Goal: Information Seeking & Learning: Check status

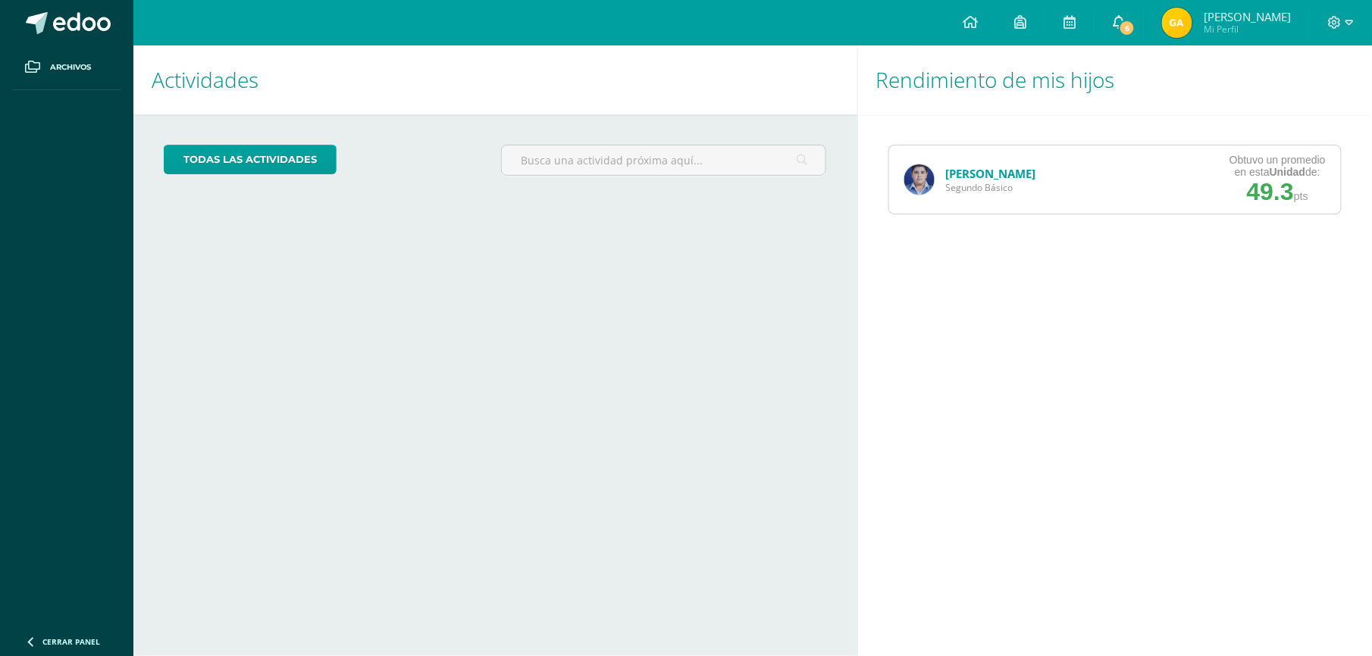
click at [1119, 25] on span "6" at bounding box center [1127, 28] width 17 height 17
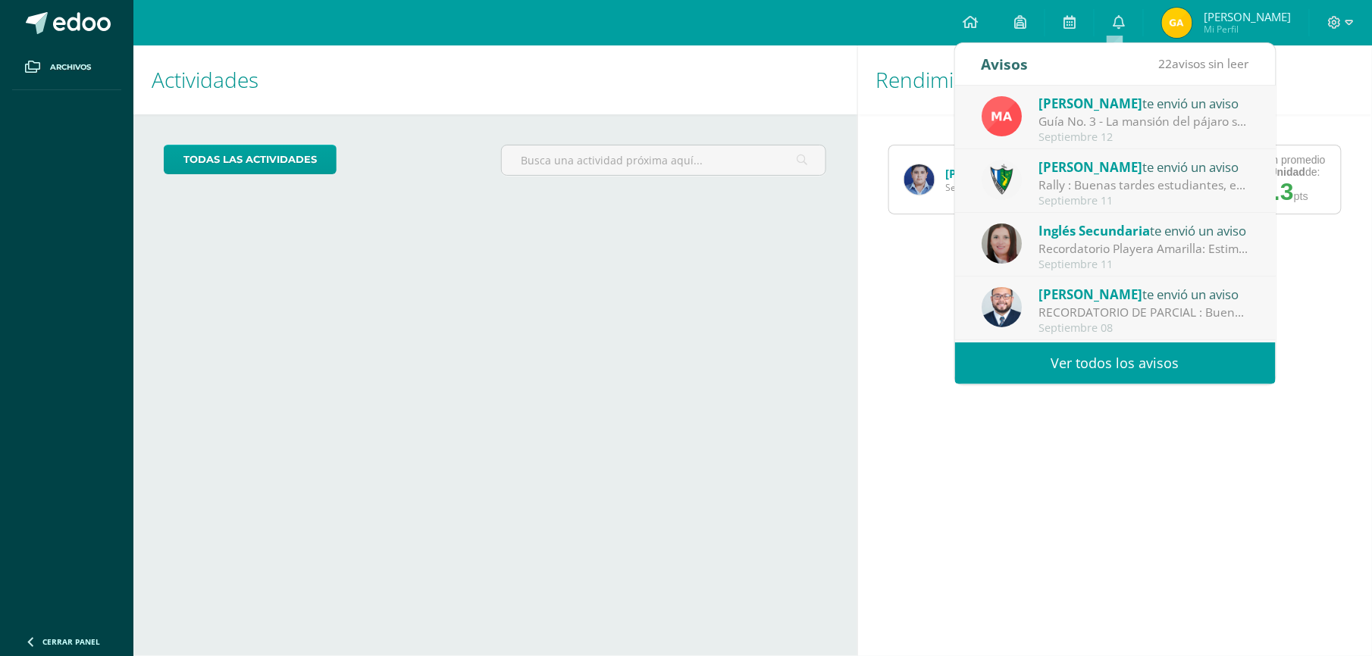
click at [1114, 371] on link "Ver todos los avisos" at bounding box center [1115, 364] width 321 height 42
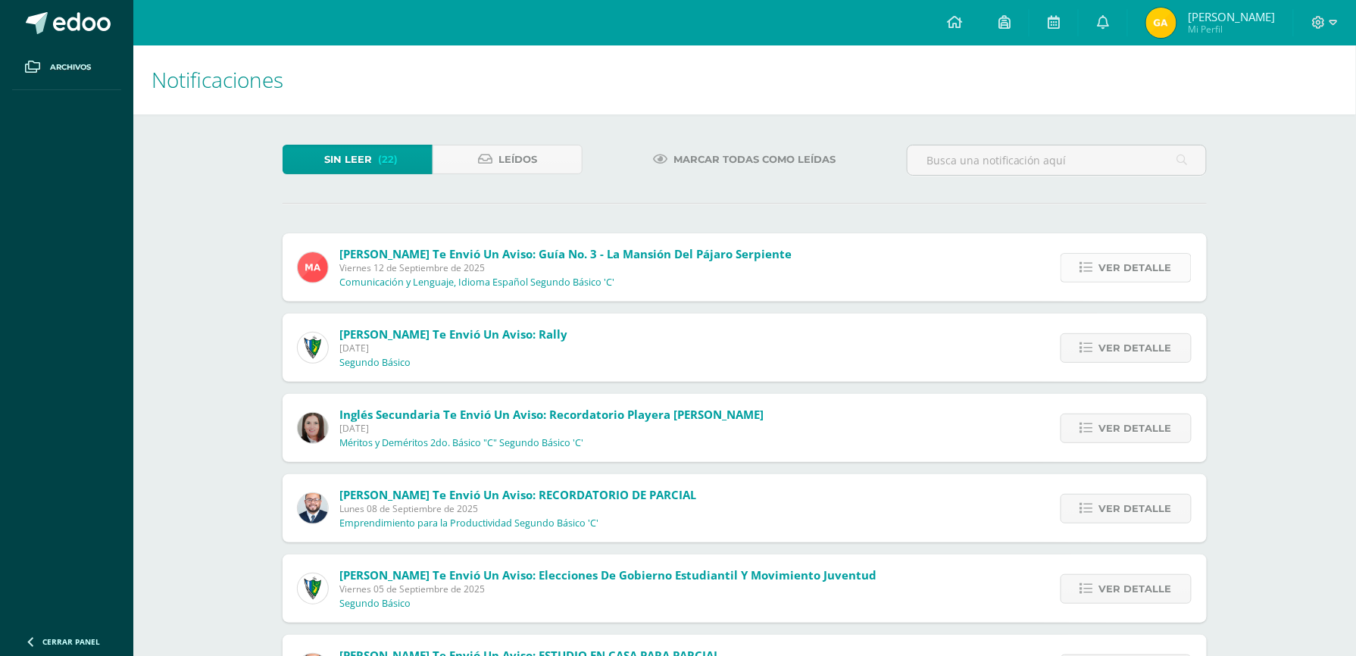
click at [1150, 270] on span "Ver detalle" at bounding box center [1136, 268] width 73 height 28
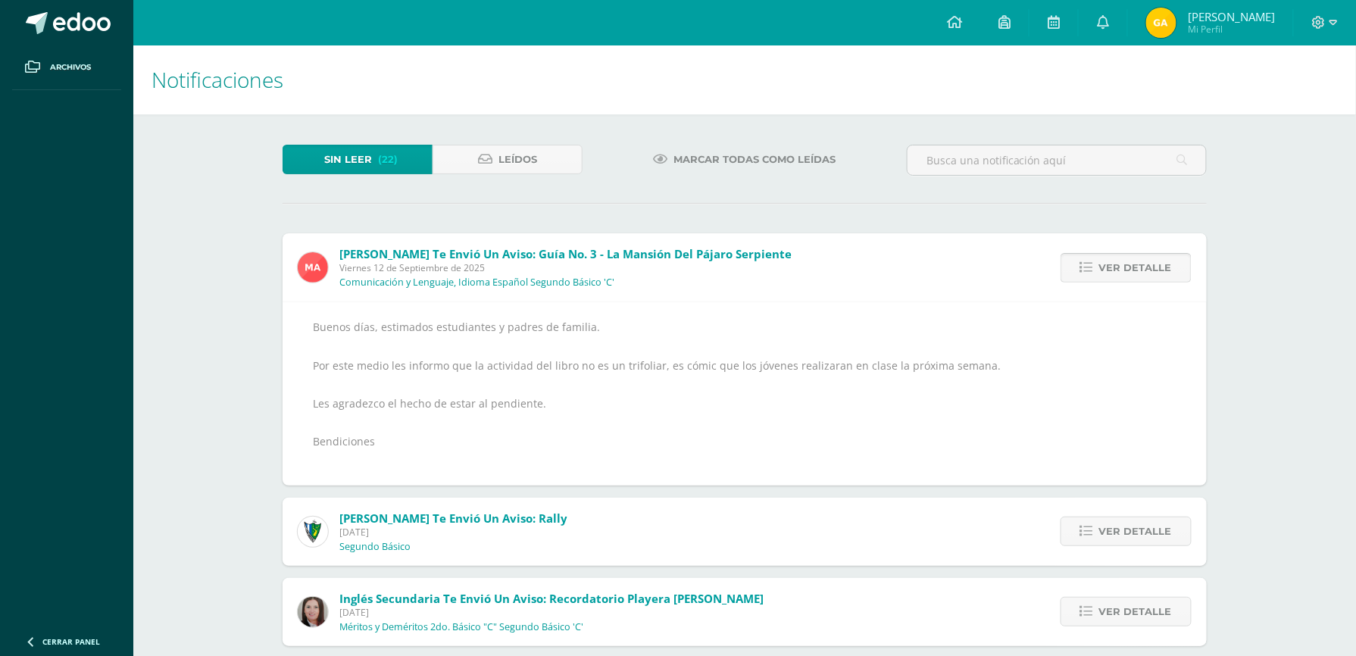
click at [1150, 270] on span "Ver detalle" at bounding box center [1136, 268] width 73 height 28
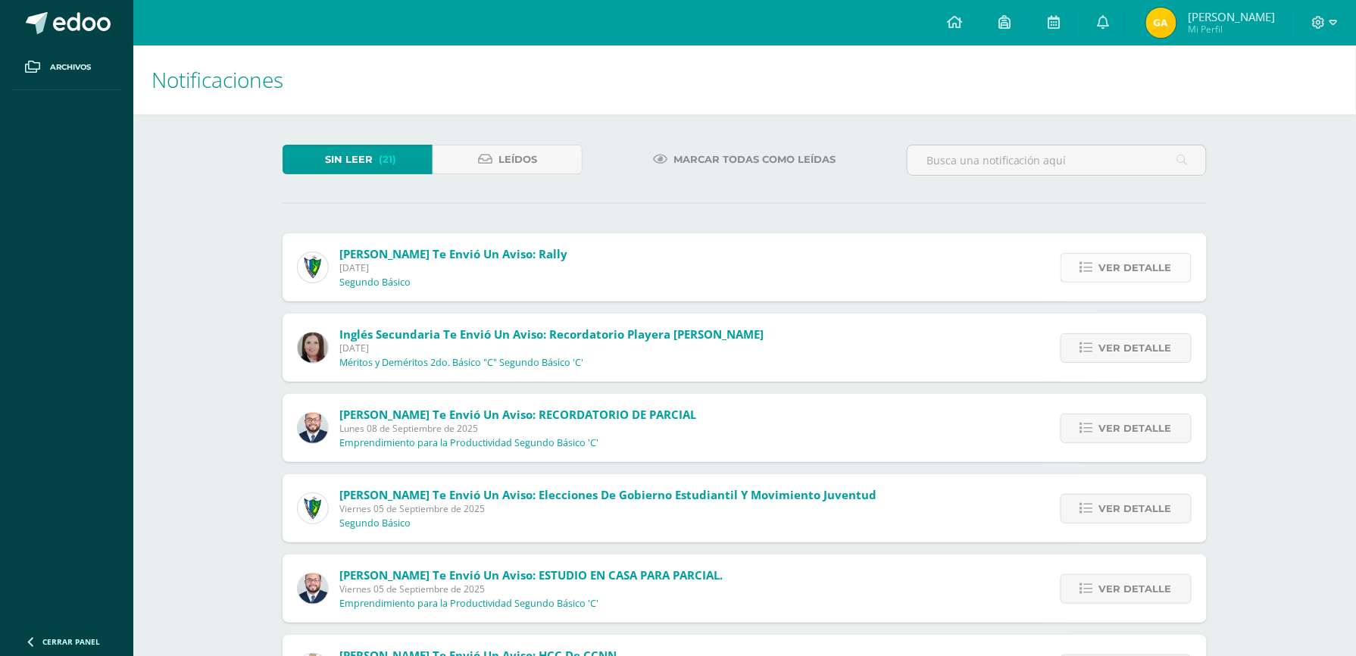
click at [1144, 279] on span "Ver detalle" at bounding box center [1136, 268] width 73 height 28
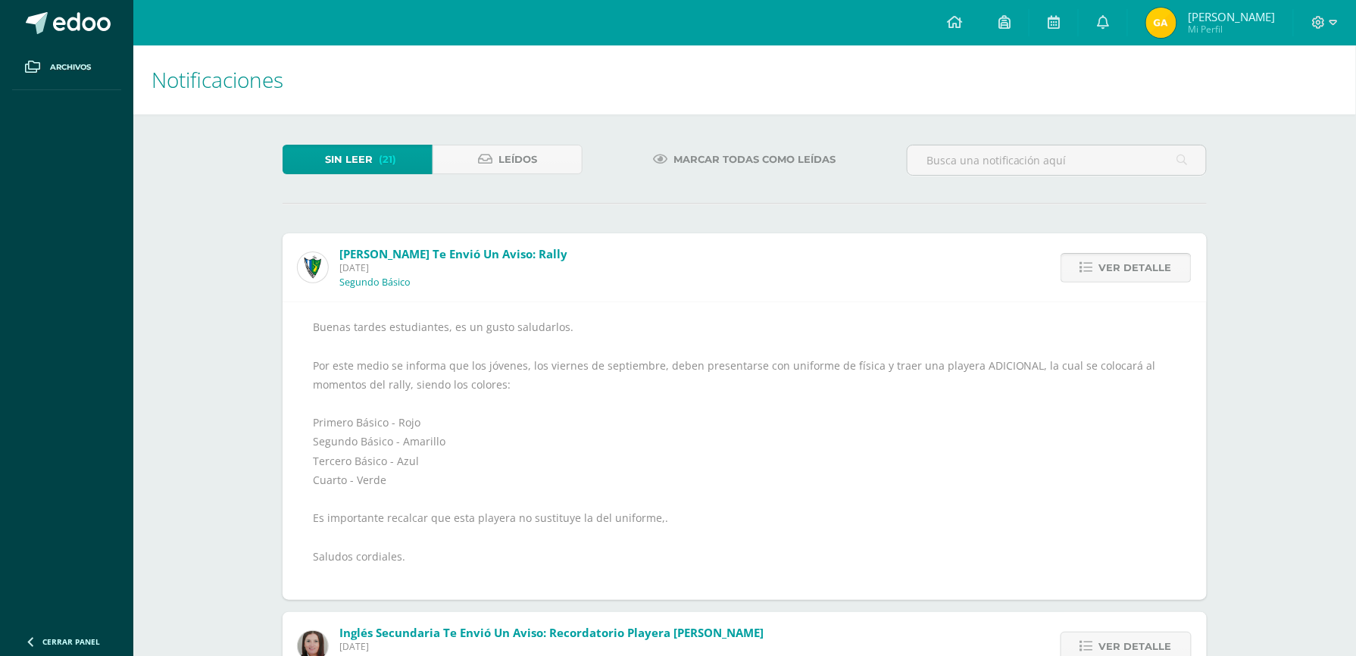
click at [1144, 279] on span "Ver detalle" at bounding box center [1136, 268] width 73 height 28
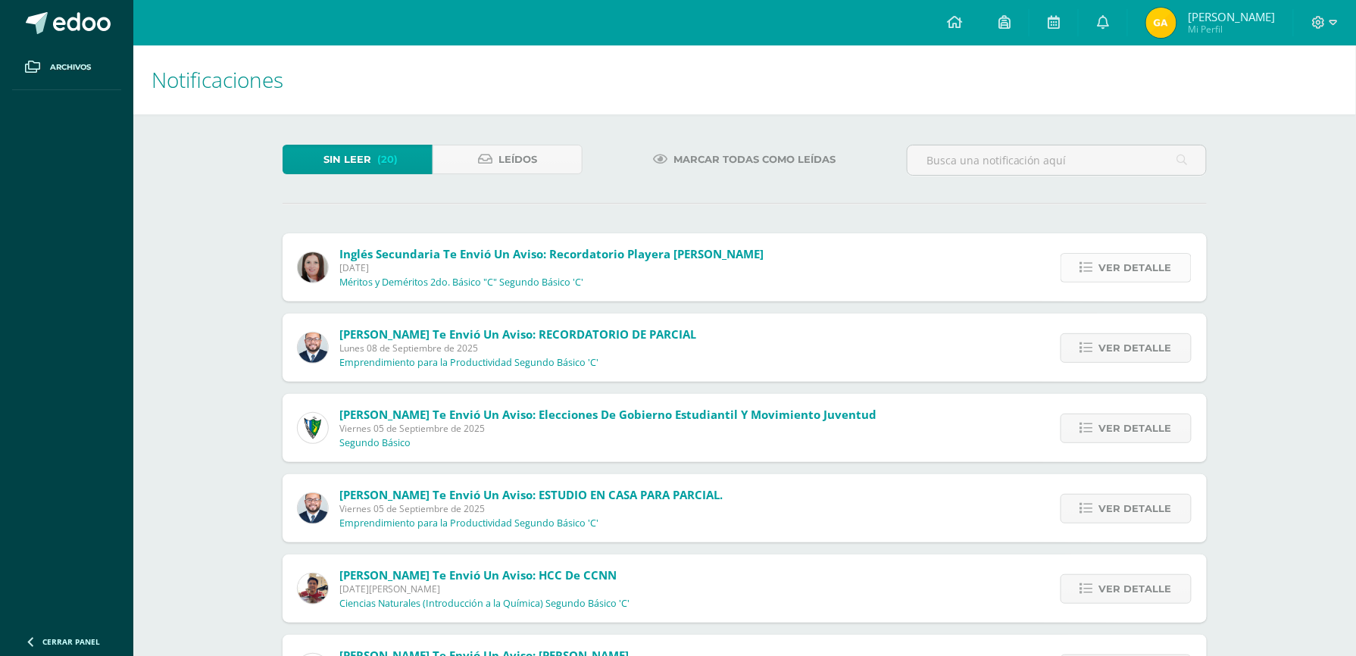
click at [1143, 268] on span "Ver detalle" at bounding box center [1136, 268] width 73 height 28
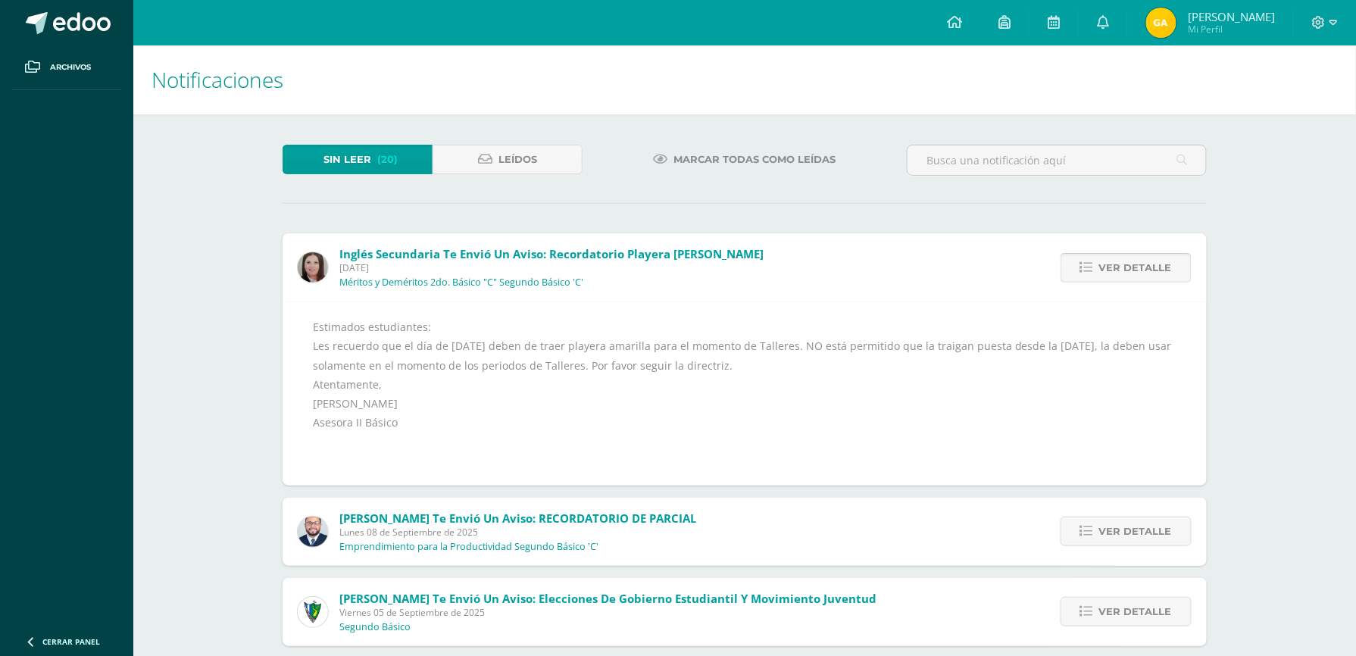
click at [1143, 268] on span "Ver detalle" at bounding box center [1136, 268] width 73 height 28
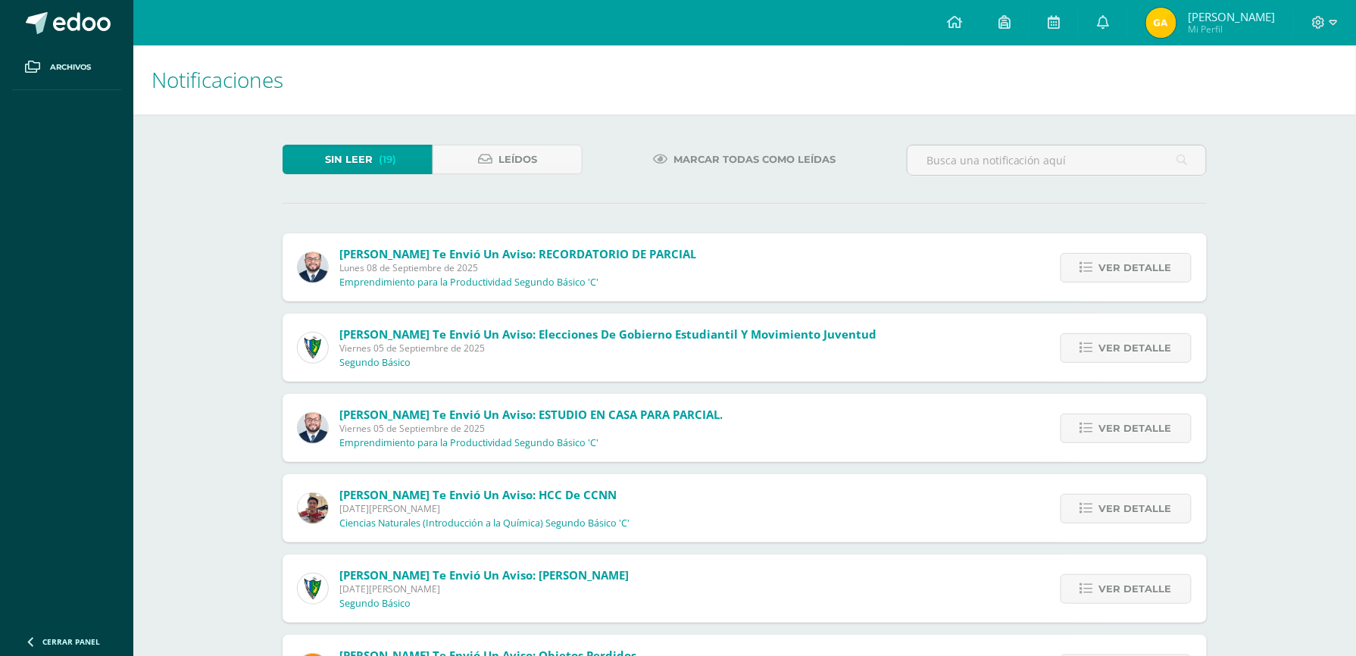
click at [1143, 268] on span "Ver detalle" at bounding box center [1136, 268] width 73 height 28
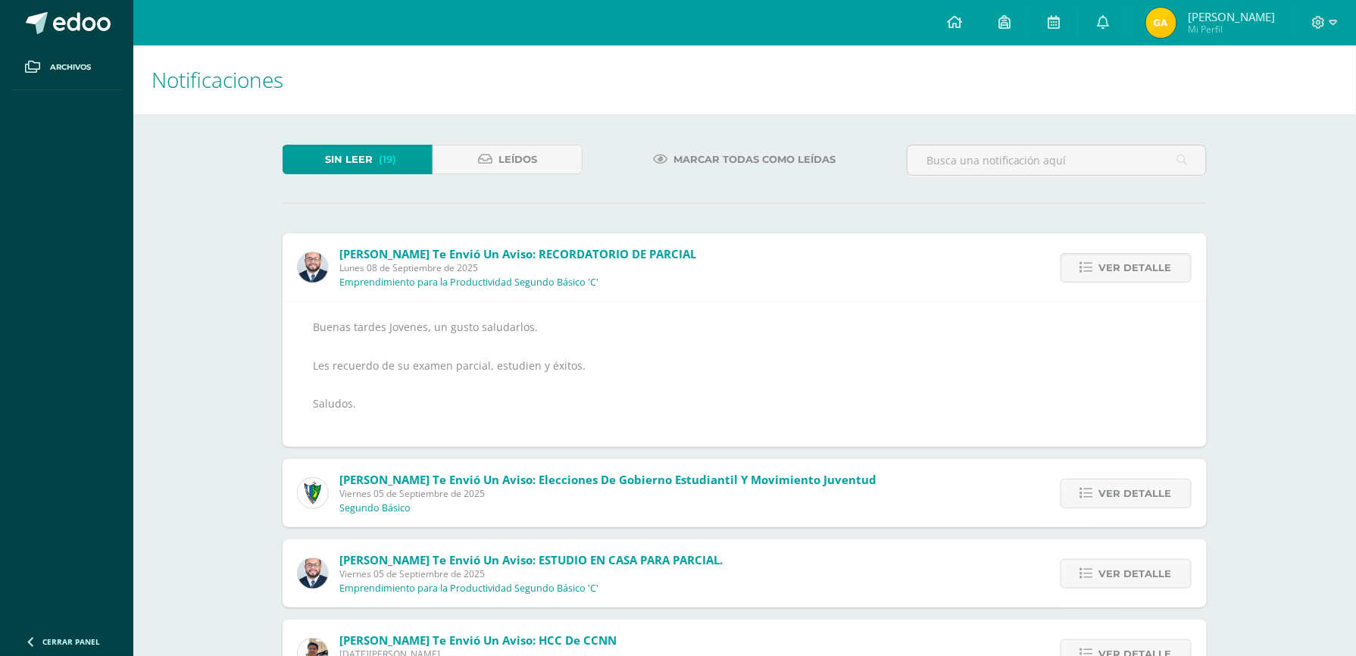
click at [1143, 268] on span "Ver detalle" at bounding box center [1136, 268] width 73 height 28
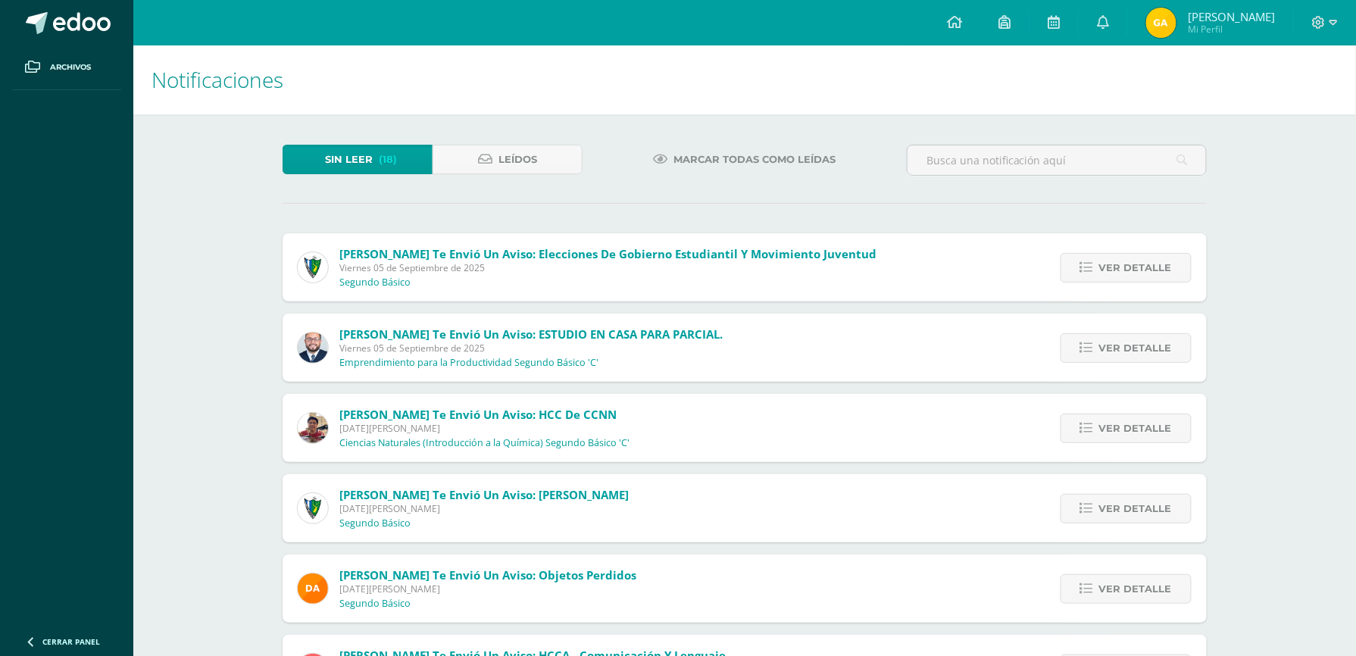
click at [1143, 268] on span "Ver detalle" at bounding box center [1136, 268] width 73 height 28
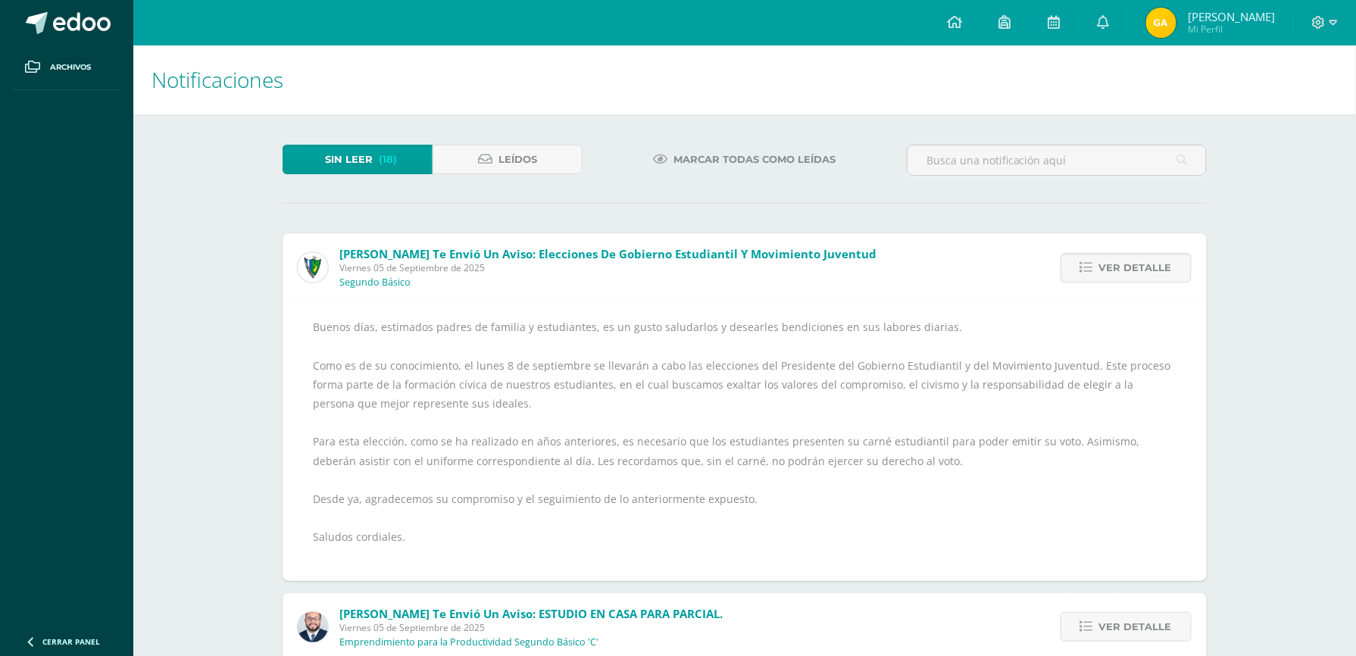
click at [1143, 268] on span "Ver detalle" at bounding box center [1136, 268] width 73 height 28
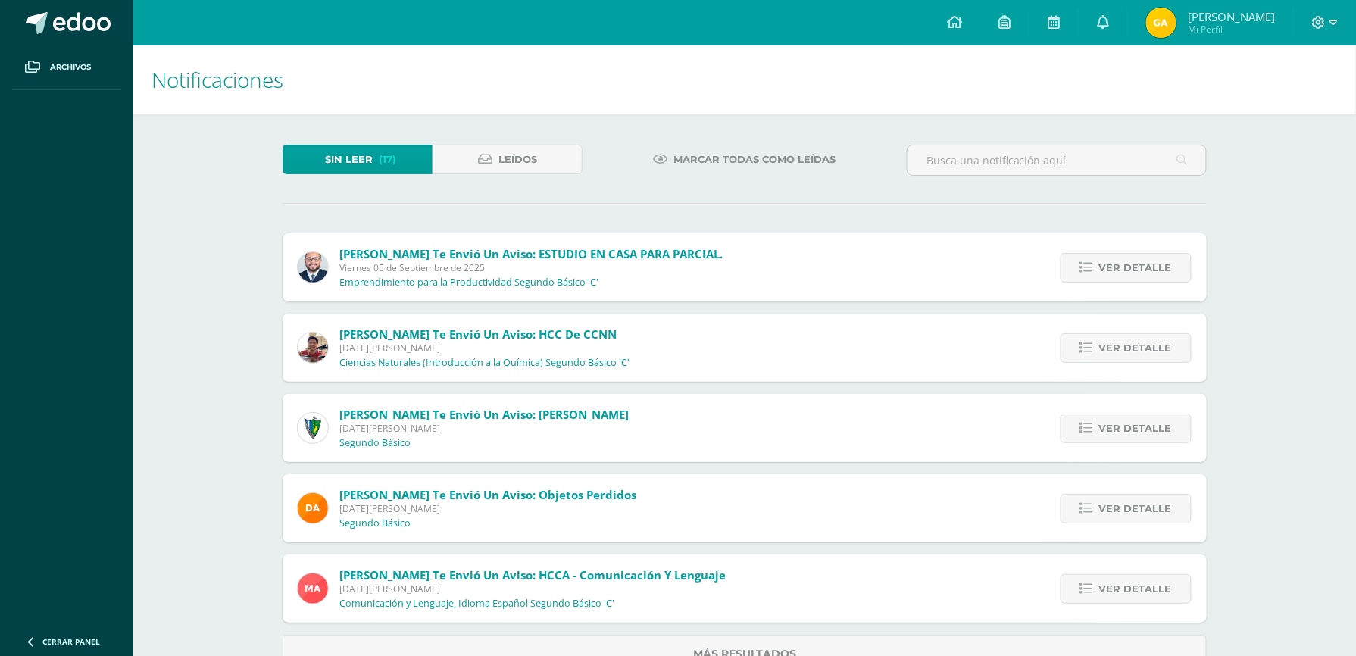
click at [1143, 268] on span "Ver detalle" at bounding box center [1136, 268] width 73 height 28
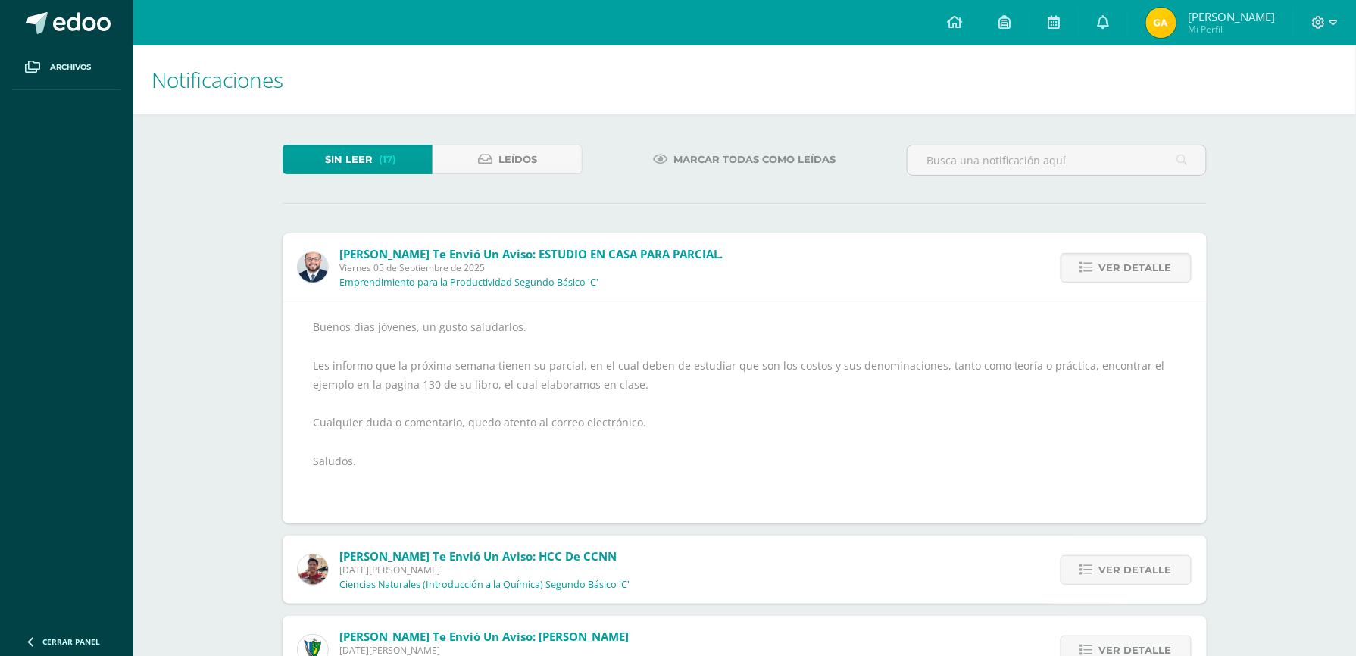
click at [1143, 268] on span "Ver detalle" at bounding box center [1136, 268] width 73 height 28
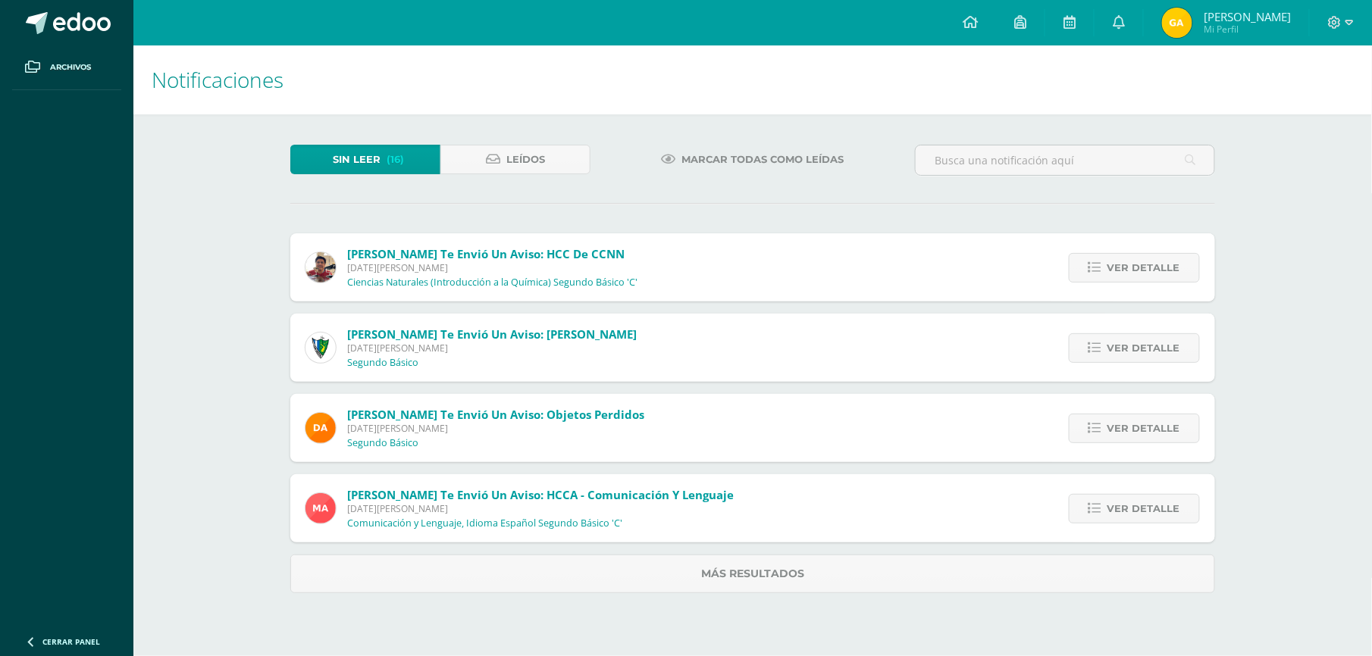
click at [1143, 268] on span "Ver detalle" at bounding box center [1143, 268] width 73 height 28
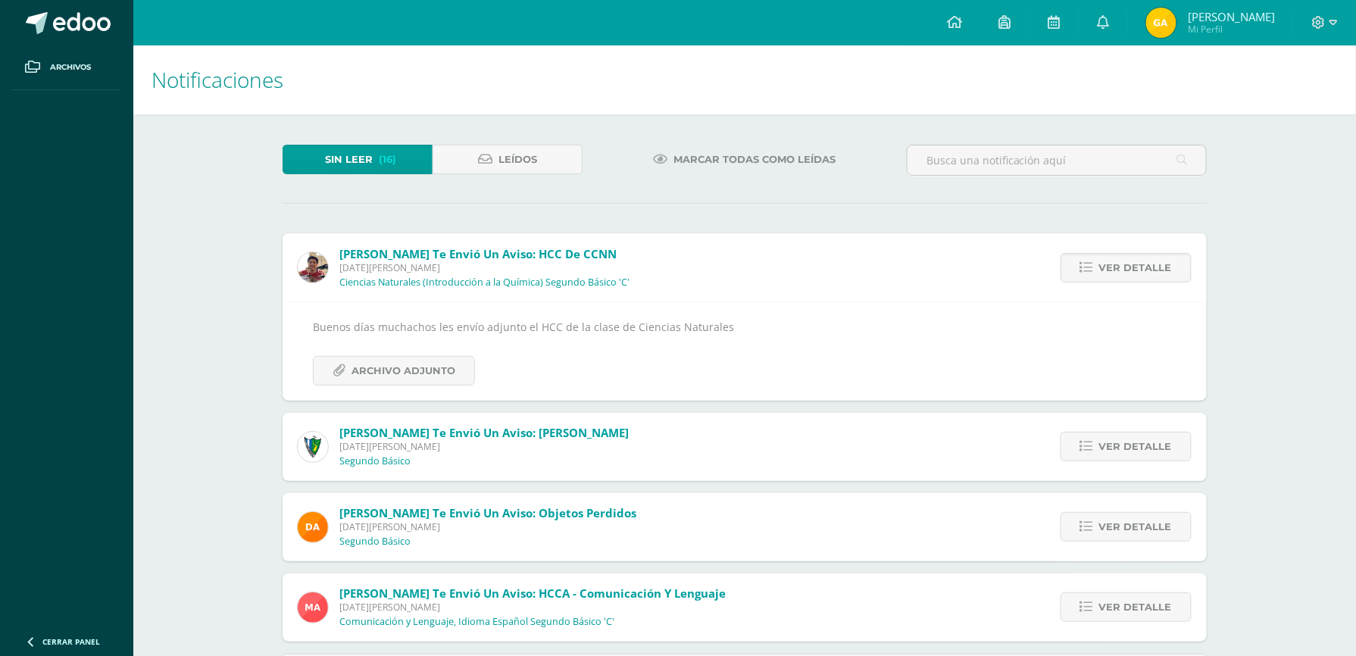
click at [1143, 268] on span "Ver detalle" at bounding box center [1136, 268] width 73 height 28
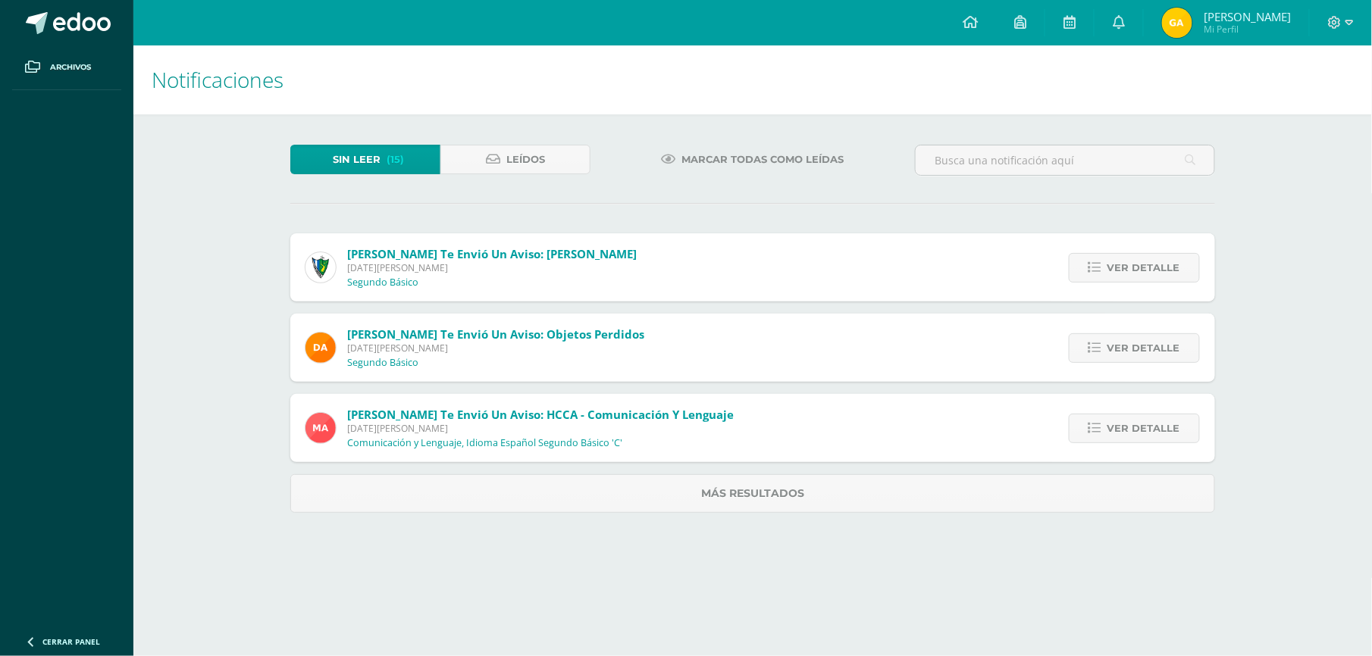
click at [1143, 268] on span "Ver detalle" at bounding box center [1143, 268] width 73 height 28
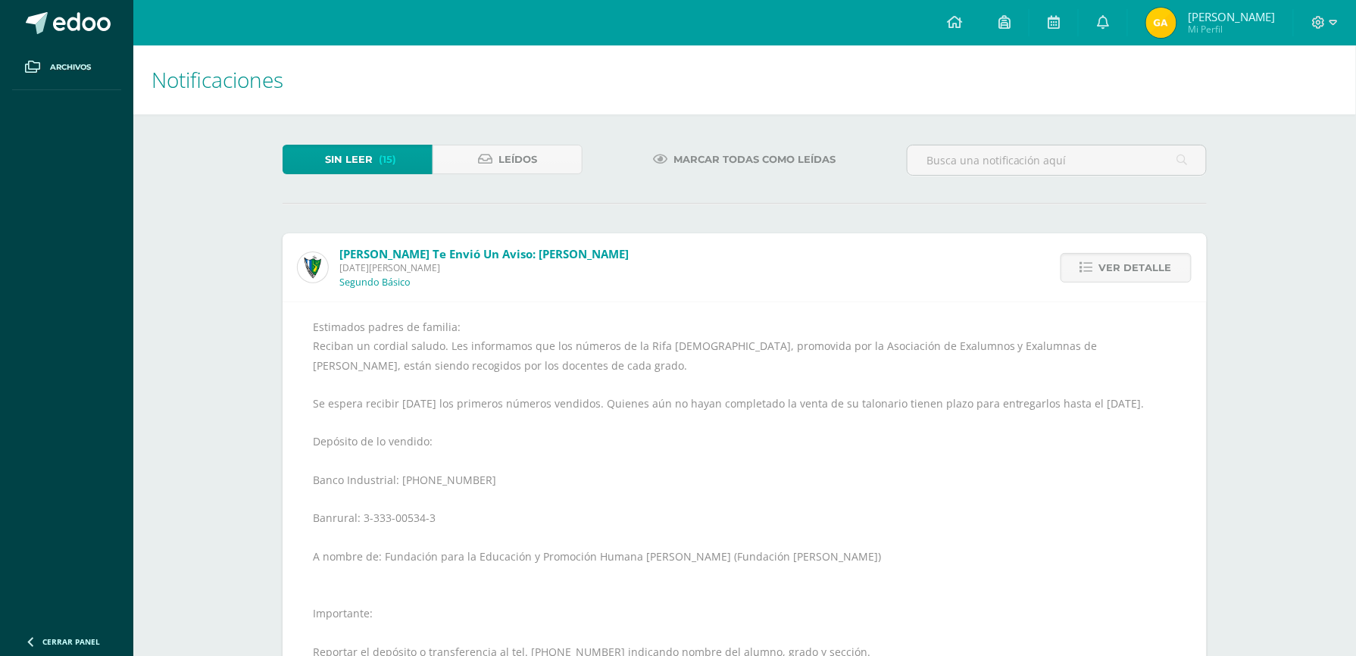
click at [1143, 268] on span "Ver detalle" at bounding box center [1136, 268] width 73 height 28
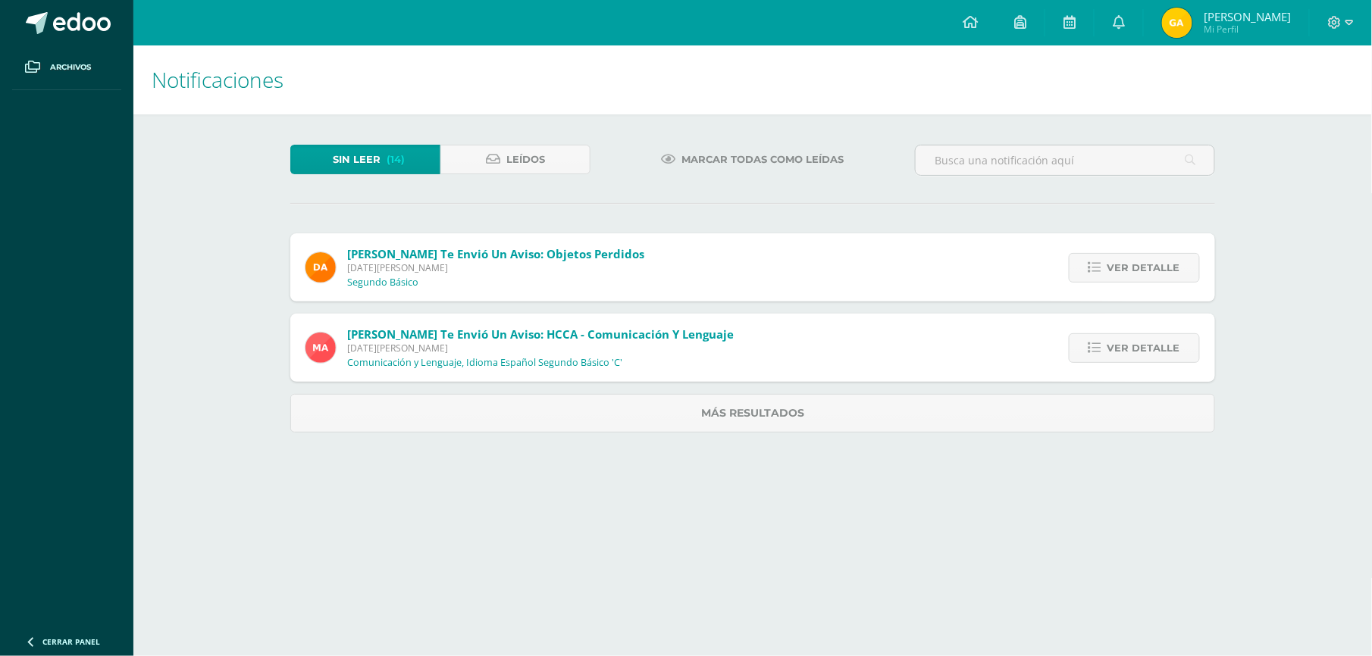
click at [1143, 268] on span "Ver detalle" at bounding box center [1143, 268] width 73 height 28
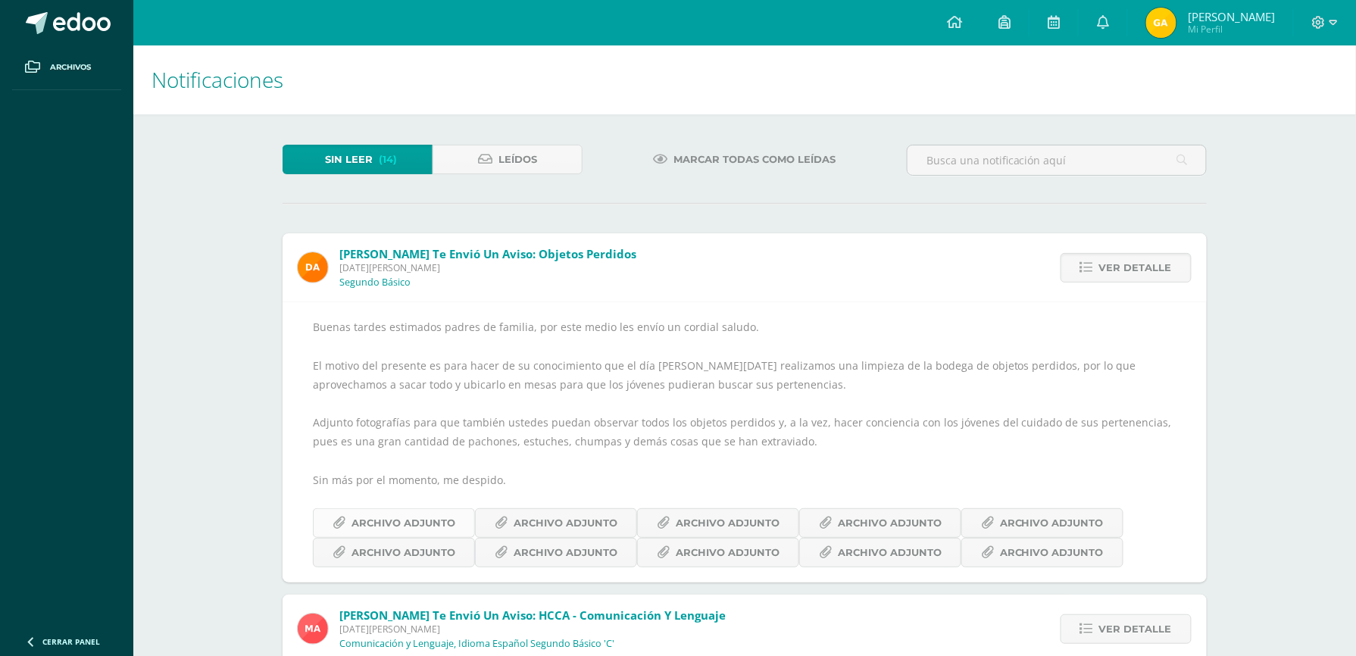
click at [383, 521] on span "Archivo Adjunto" at bounding box center [404, 523] width 104 height 28
click at [562, 518] on span "Archivo Adjunto" at bounding box center [566, 523] width 104 height 28
click at [720, 523] on span "Archivo Adjunto" at bounding box center [728, 523] width 104 height 28
click at [870, 534] on span "Archivo Adjunto" at bounding box center [890, 523] width 104 height 28
click at [1013, 514] on span "Archivo Adjunto" at bounding box center [1052, 523] width 104 height 28
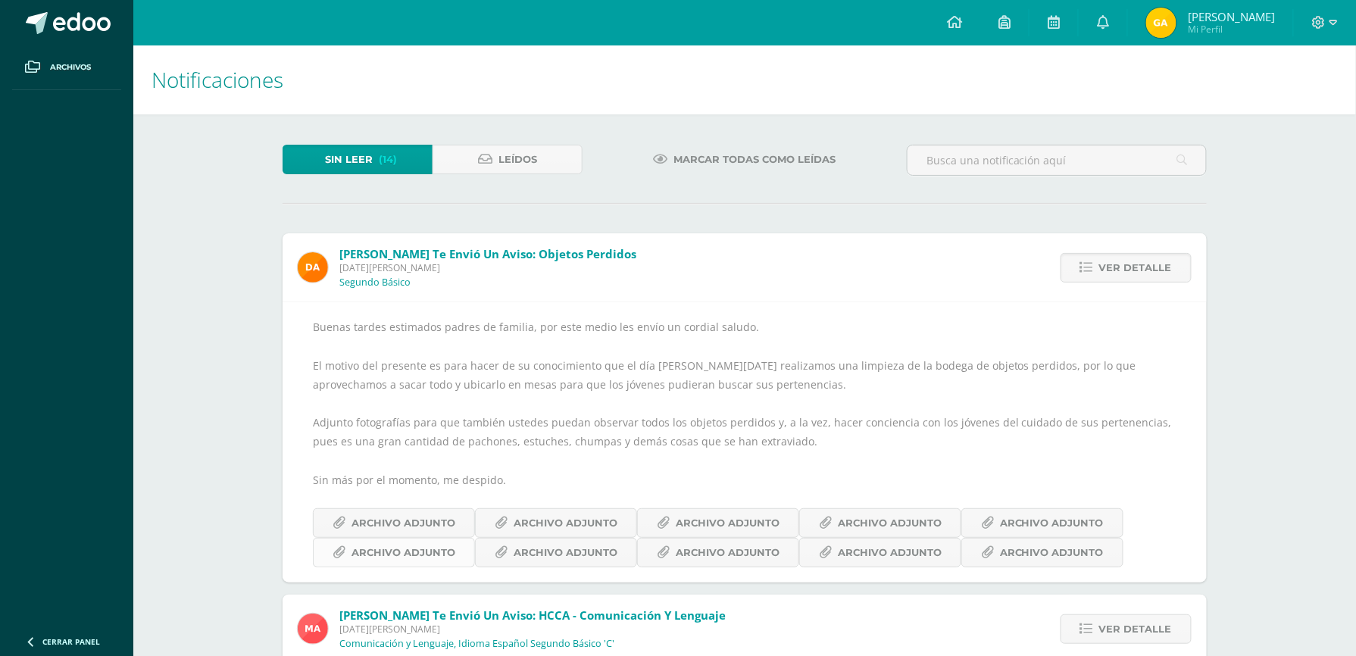
click at [390, 549] on span "Archivo Adjunto" at bounding box center [404, 553] width 104 height 28
click at [562, 544] on span "Archivo Adjunto" at bounding box center [566, 553] width 104 height 28
click at [721, 549] on span "Archivo Adjunto" at bounding box center [728, 553] width 104 height 28
click at [871, 555] on span "Archivo Adjunto" at bounding box center [890, 553] width 104 height 28
click at [1023, 553] on span "Archivo Adjunto" at bounding box center [1052, 553] width 104 height 28
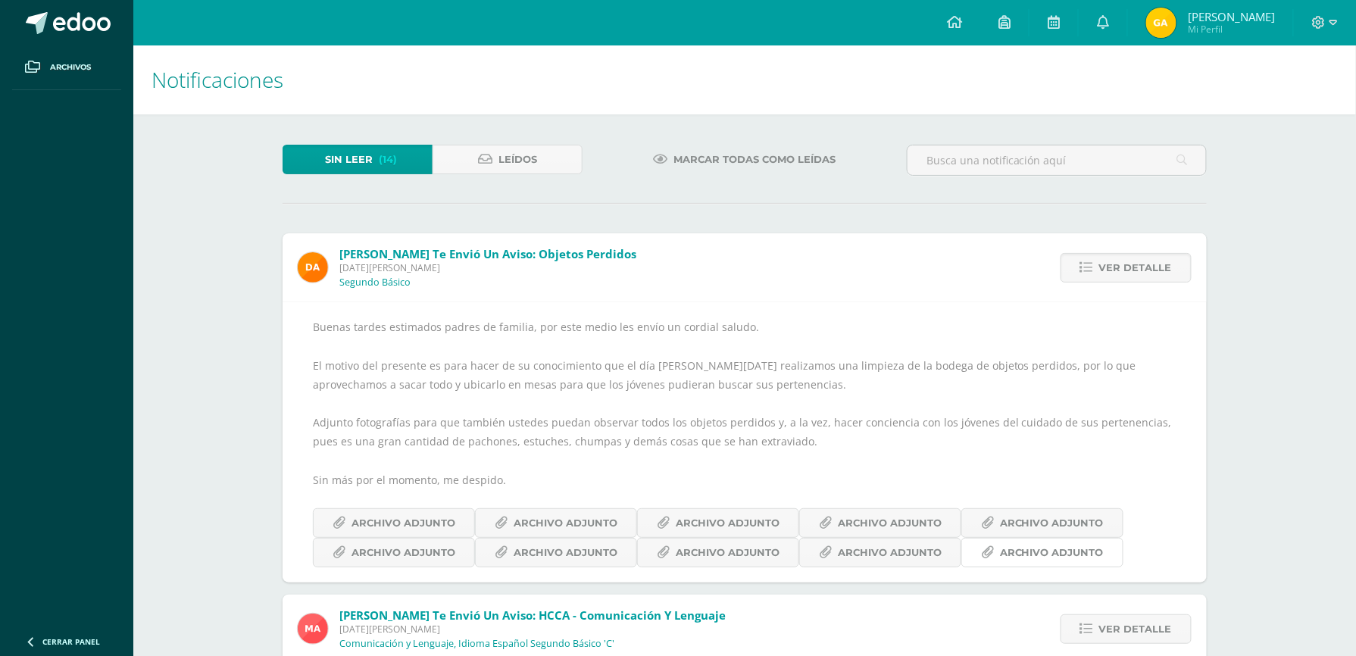
scroll to position [12, 0]
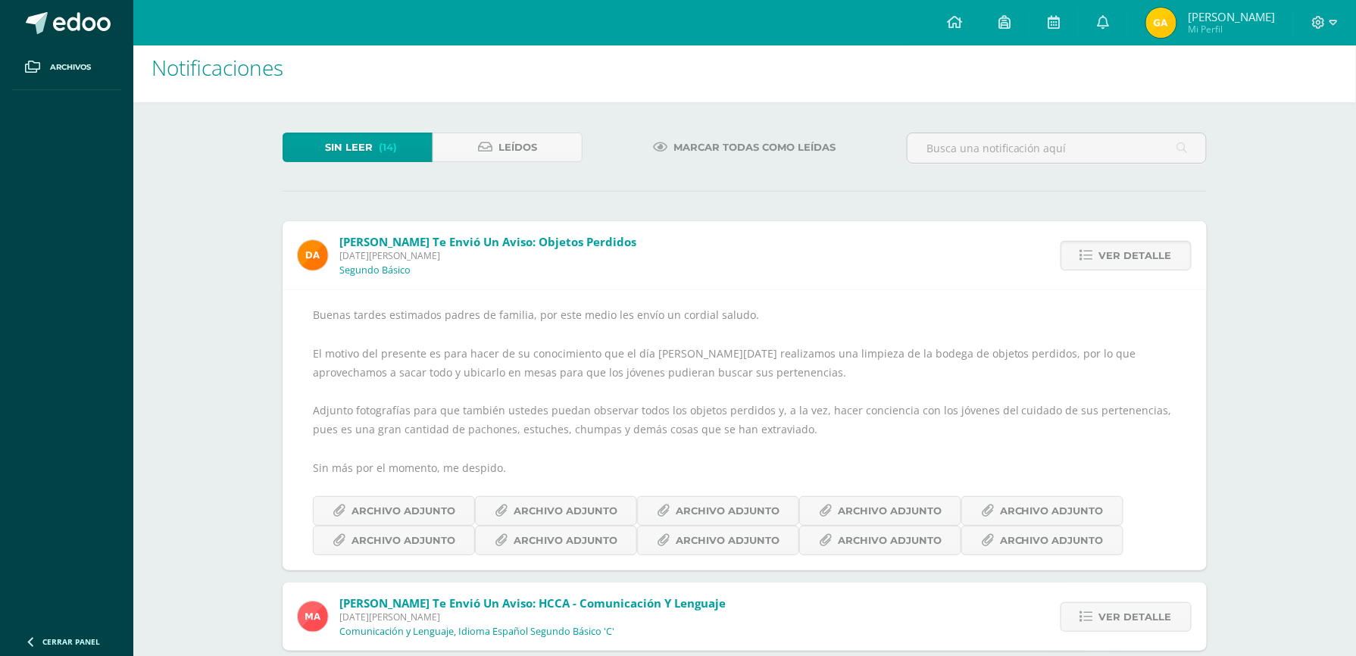
click at [1240, 480] on div "Notificaciones Sin leer (14) Leídos Marcar todas como leídas Oscar Mazariegos t…" at bounding box center [744, 477] width 1223 height 889
click at [698, 537] on span "Archivo Adjunto" at bounding box center [728, 541] width 104 height 28
click at [1119, 252] on span "Ver detalle" at bounding box center [1136, 256] width 73 height 28
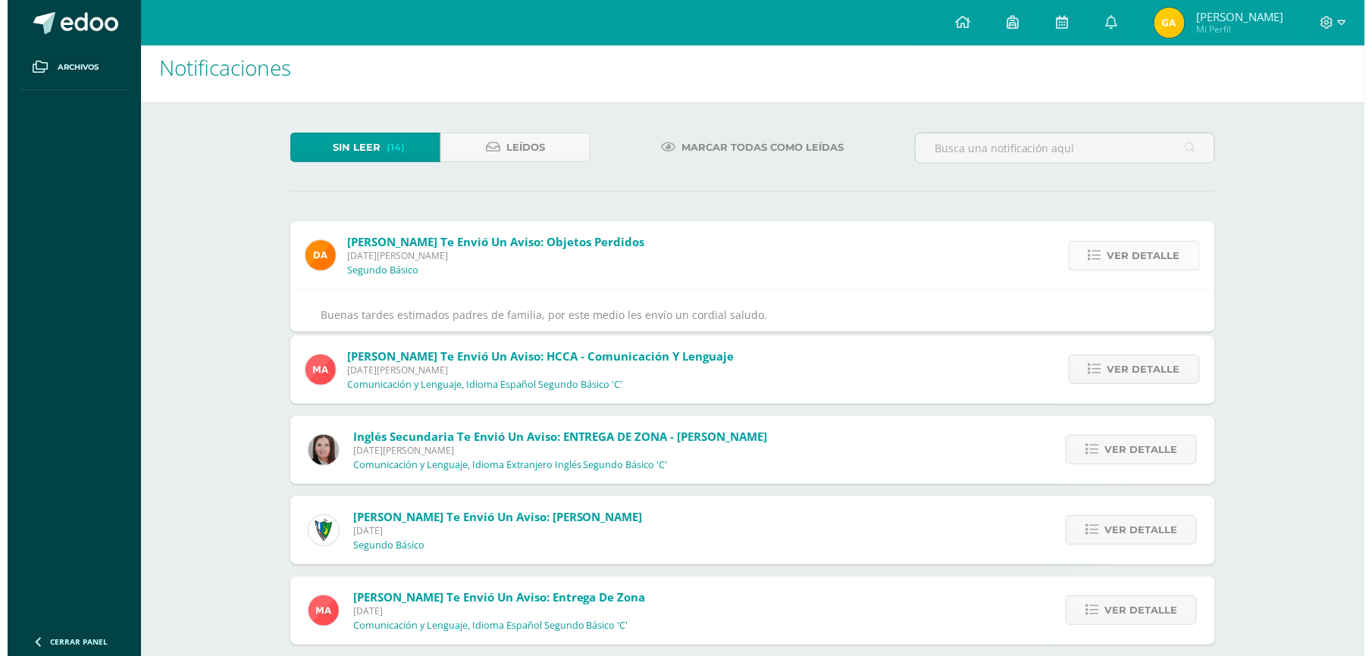
scroll to position [0, 0]
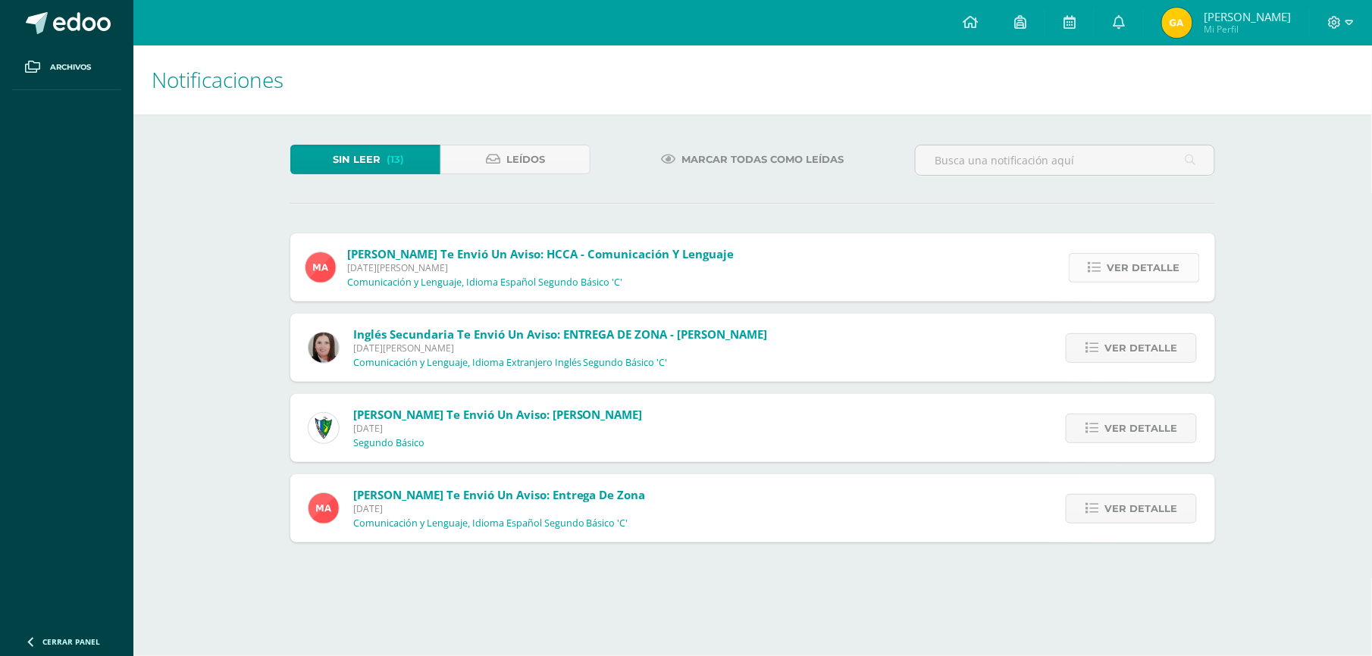
click at [1110, 268] on span "Ver detalle" at bounding box center [1143, 268] width 73 height 28
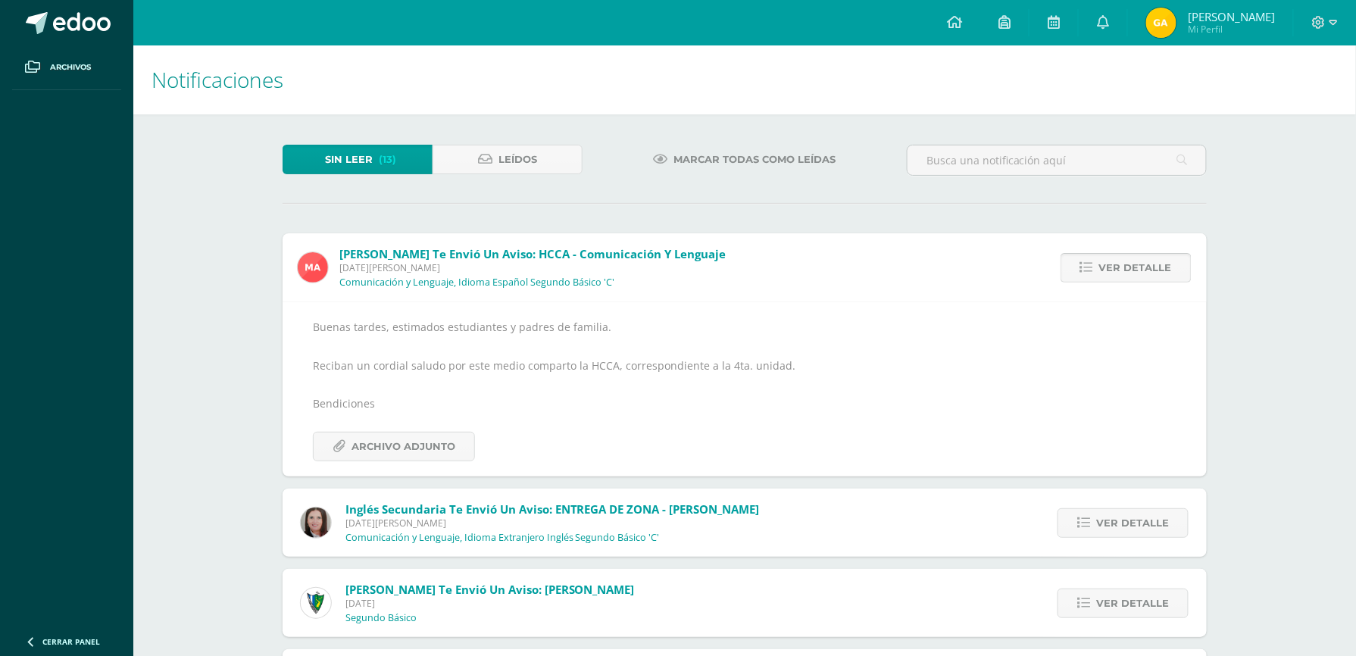
click at [1117, 255] on span "Ver detalle" at bounding box center [1136, 268] width 73 height 28
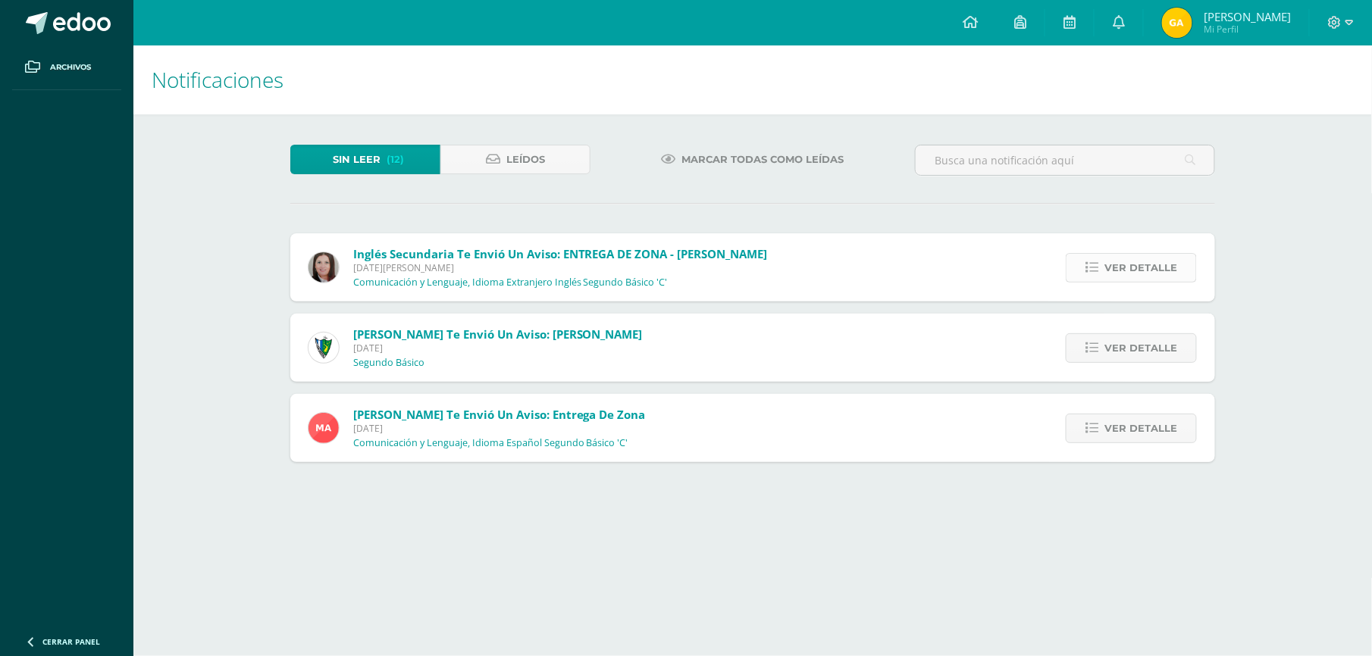
click at [1122, 270] on span "Ver detalle" at bounding box center [1140, 268] width 73 height 28
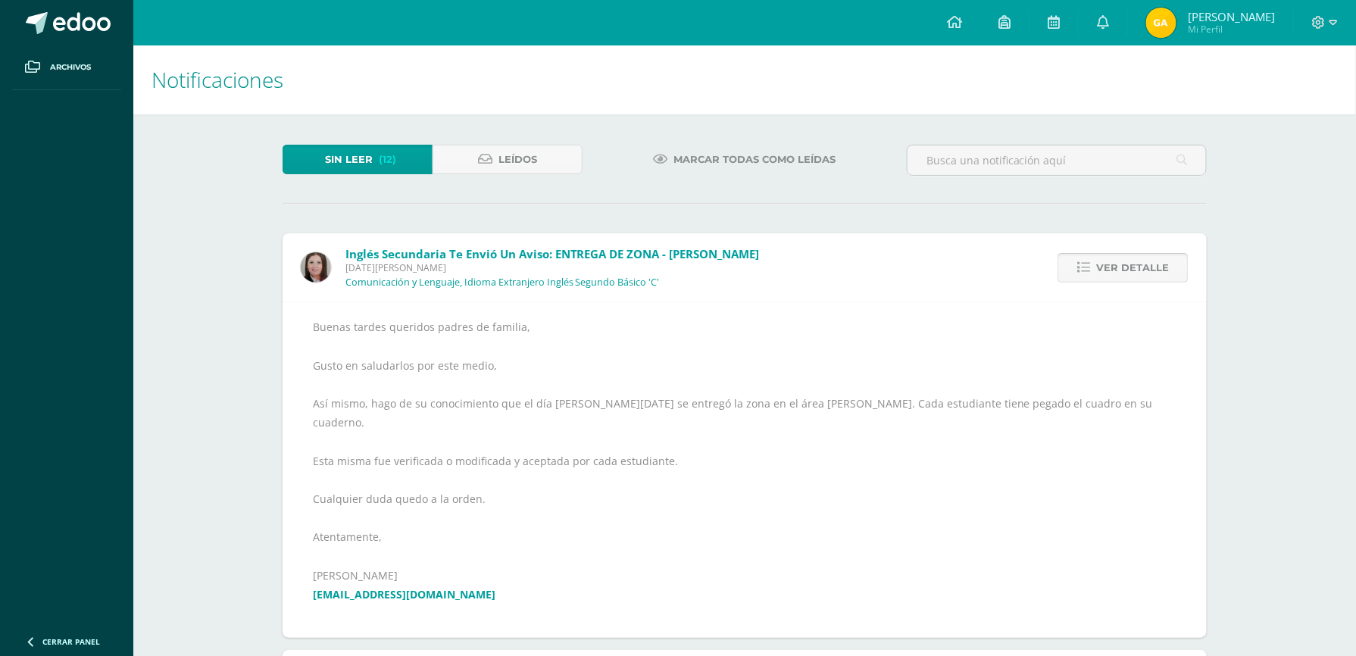
click at [1122, 270] on span "Ver detalle" at bounding box center [1133, 268] width 73 height 28
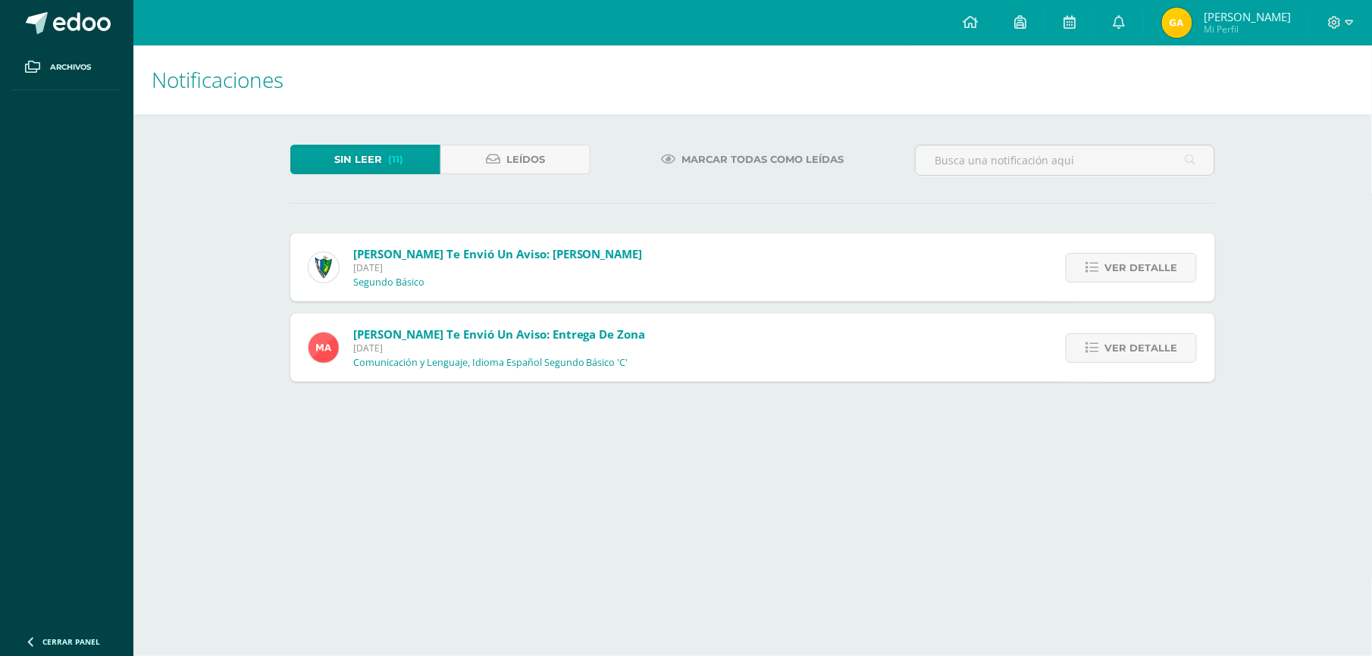
click at [1122, 270] on span "Ver detalle" at bounding box center [1140, 268] width 73 height 28
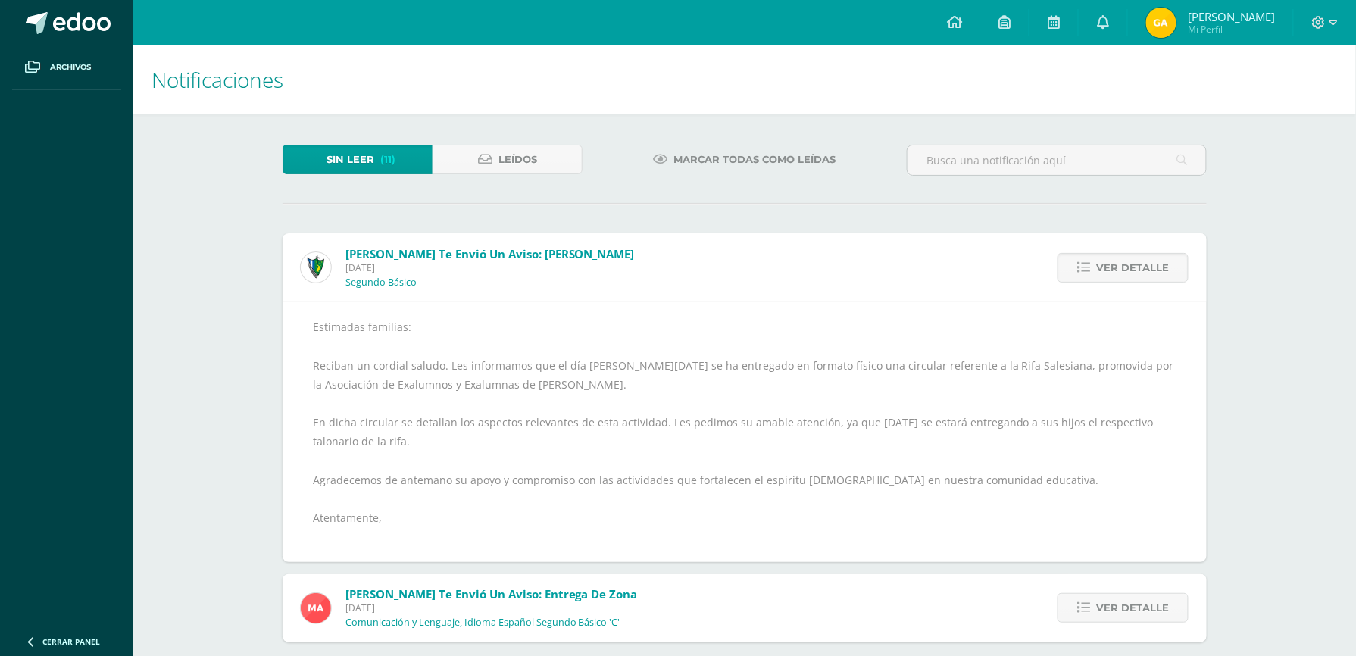
click at [1122, 270] on span "Ver detalle" at bounding box center [1133, 268] width 73 height 28
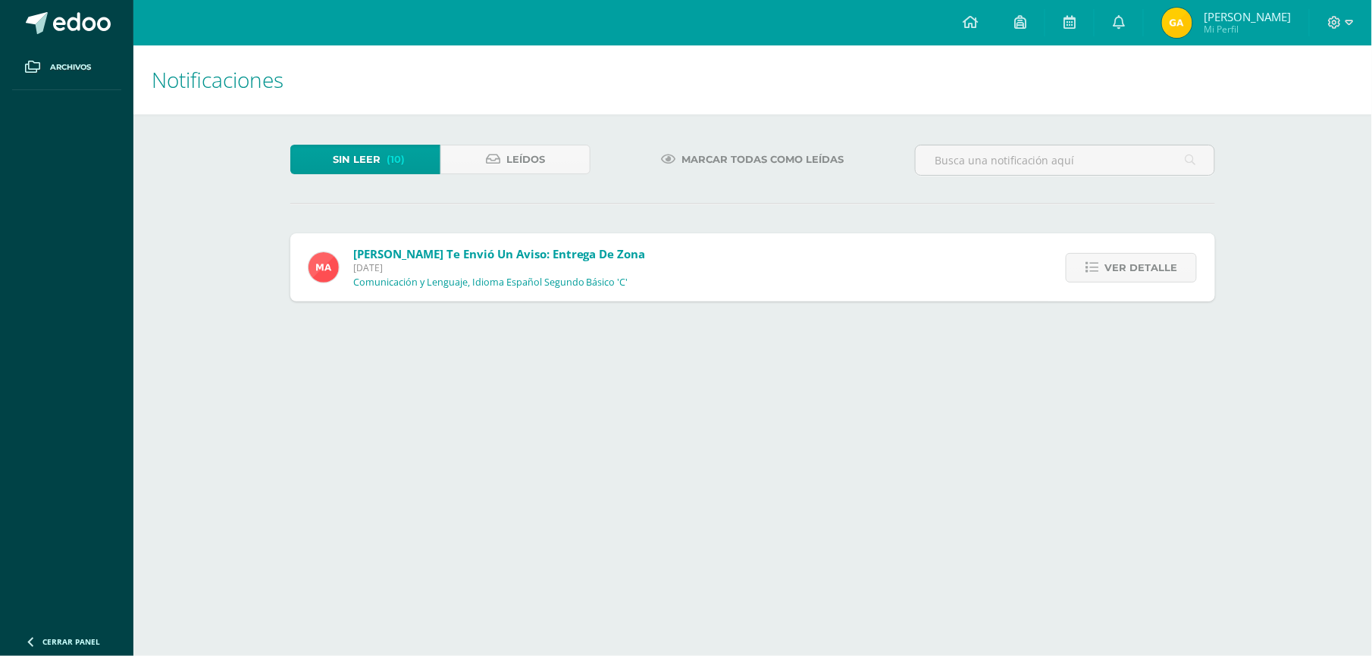
click at [1122, 270] on span "Ver detalle" at bounding box center [1140, 268] width 73 height 28
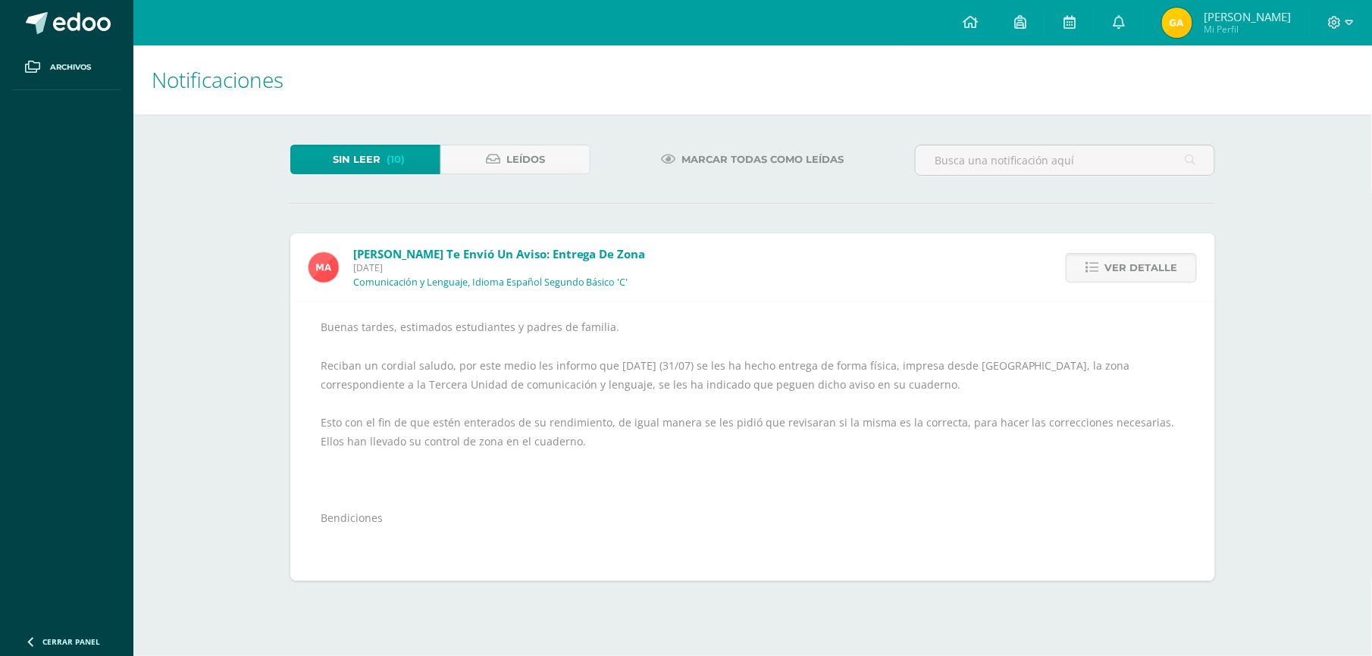
click at [1122, 270] on span "Ver detalle" at bounding box center [1140, 268] width 73 height 28
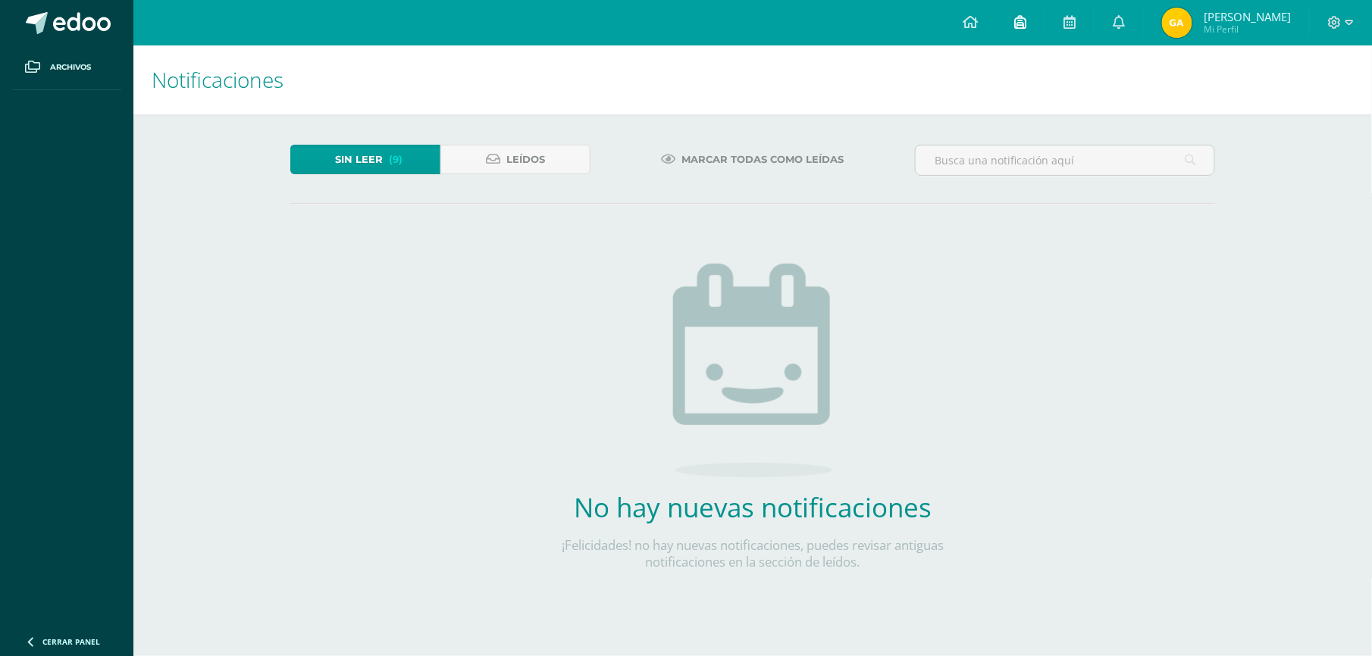
click at [1014, 18] on icon at bounding box center [1020, 22] width 12 height 14
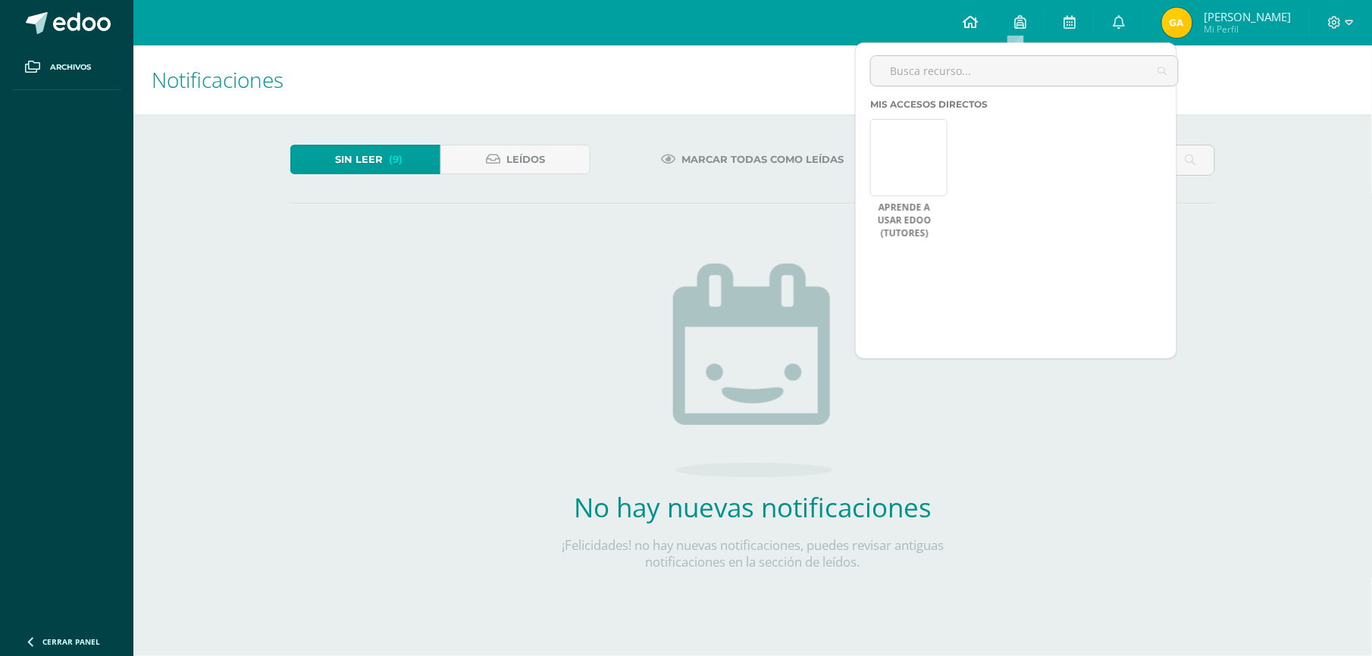
click at [970, 21] on icon at bounding box center [969, 22] width 15 height 14
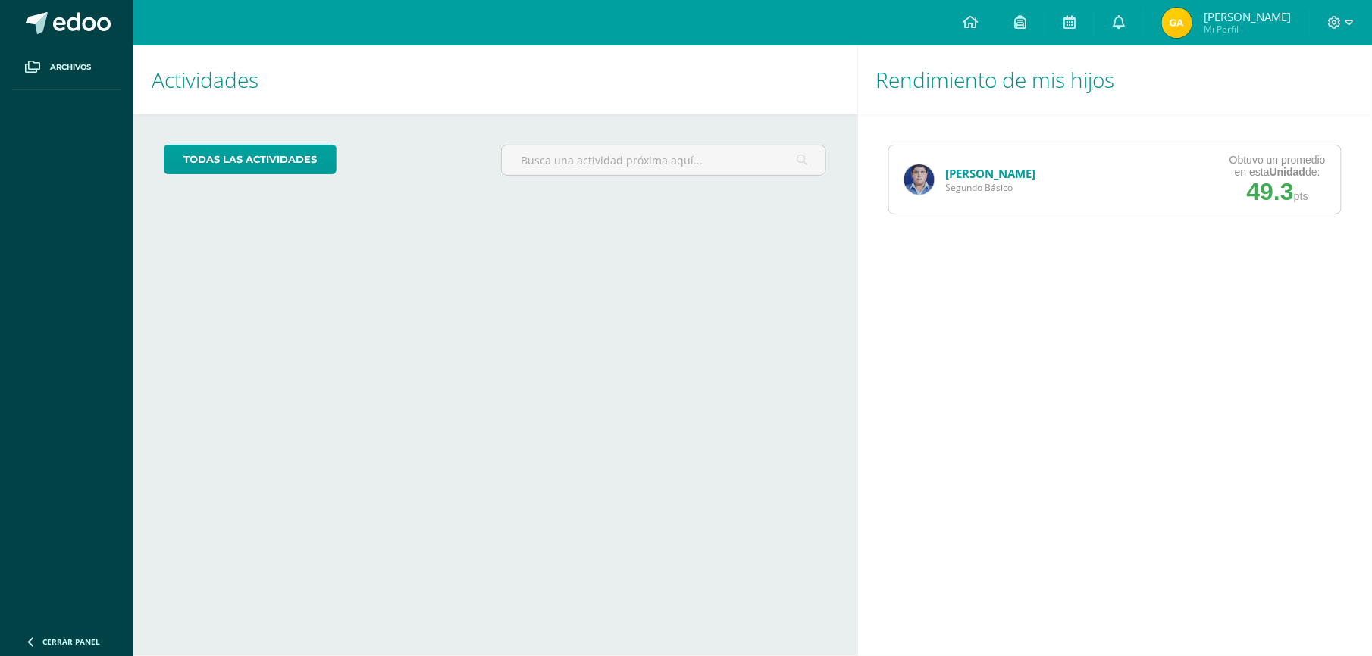
click at [962, 173] on link "[PERSON_NAME]" at bounding box center [991, 173] width 90 height 15
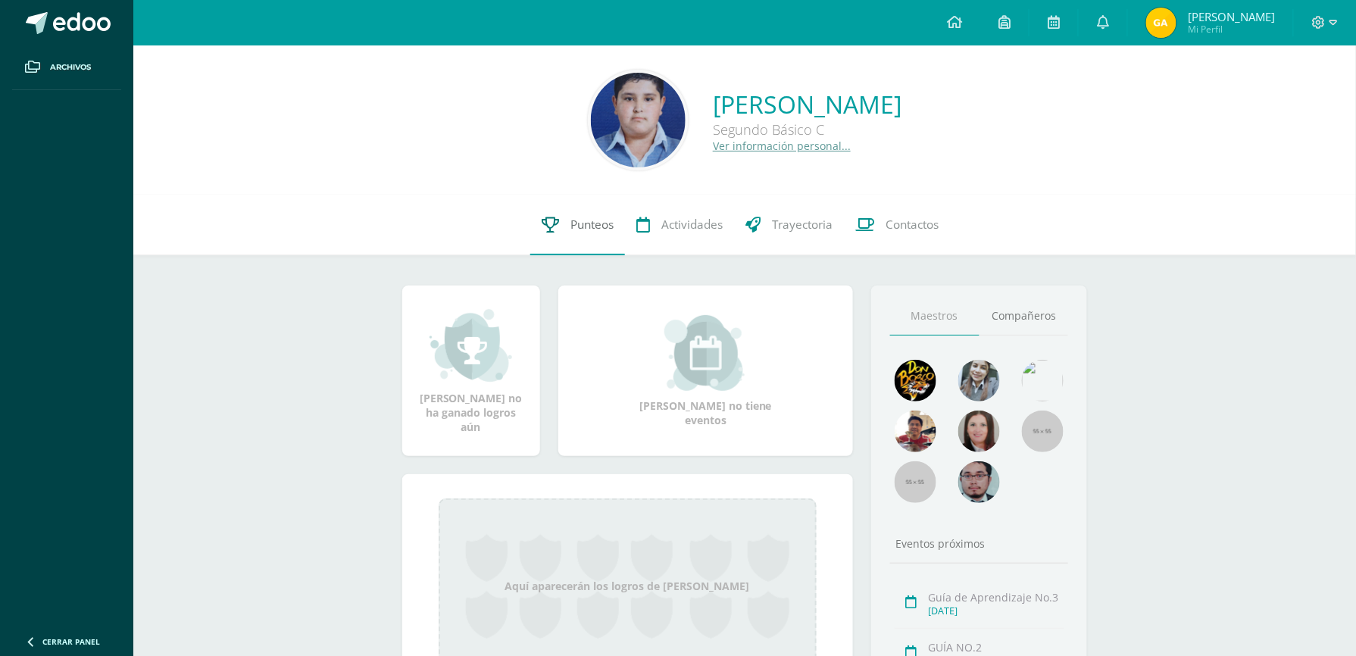
click at [583, 223] on span "Punteos" at bounding box center [592, 225] width 43 height 16
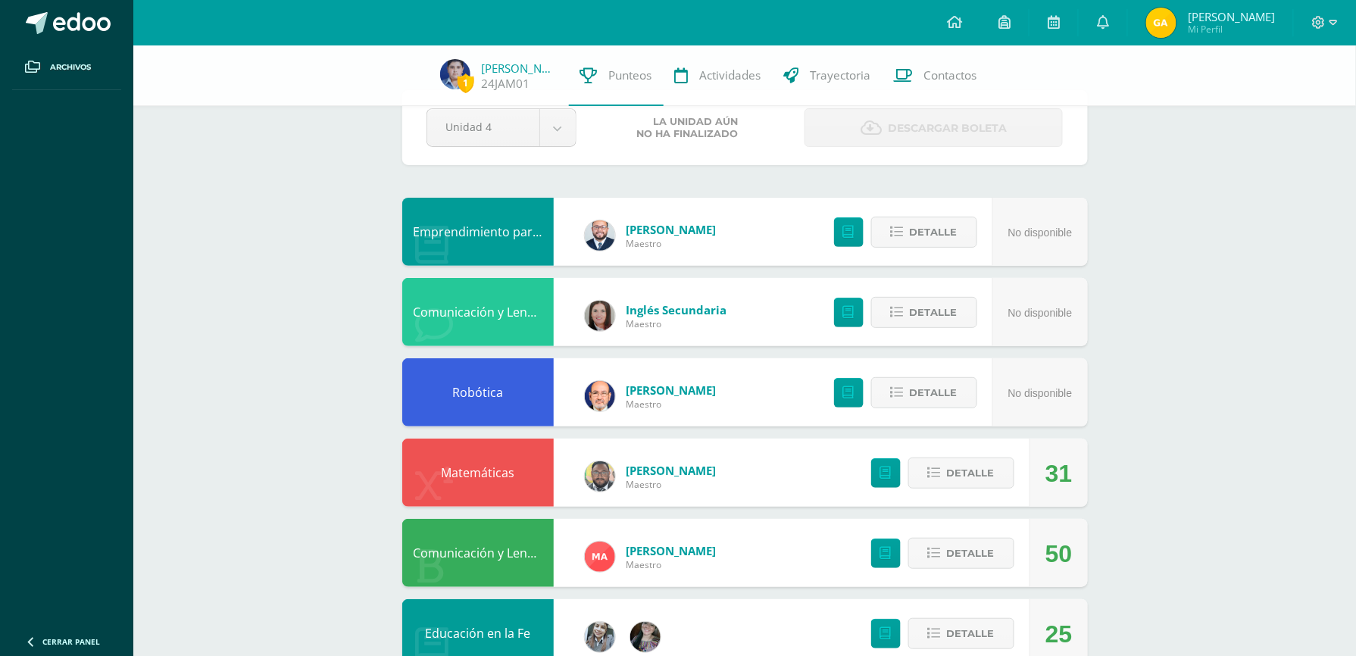
scroll to position [80, 0]
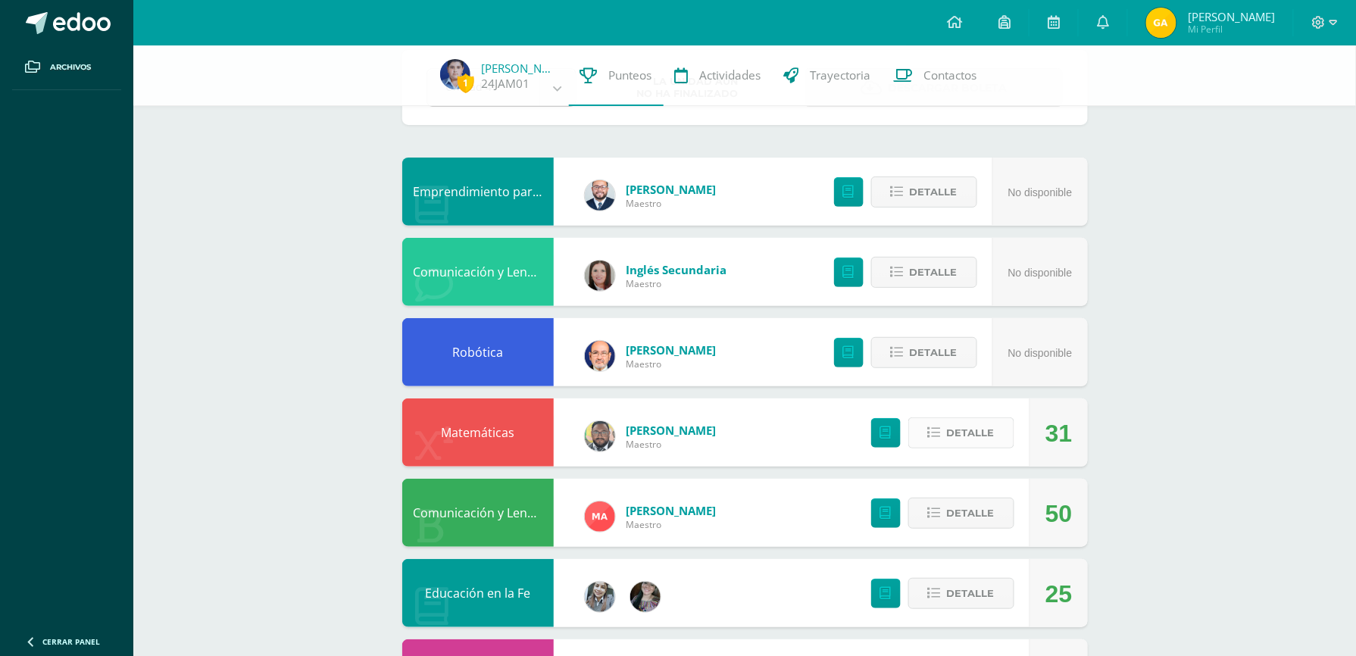
click at [980, 434] on span "Detalle" at bounding box center [971, 433] width 48 height 28
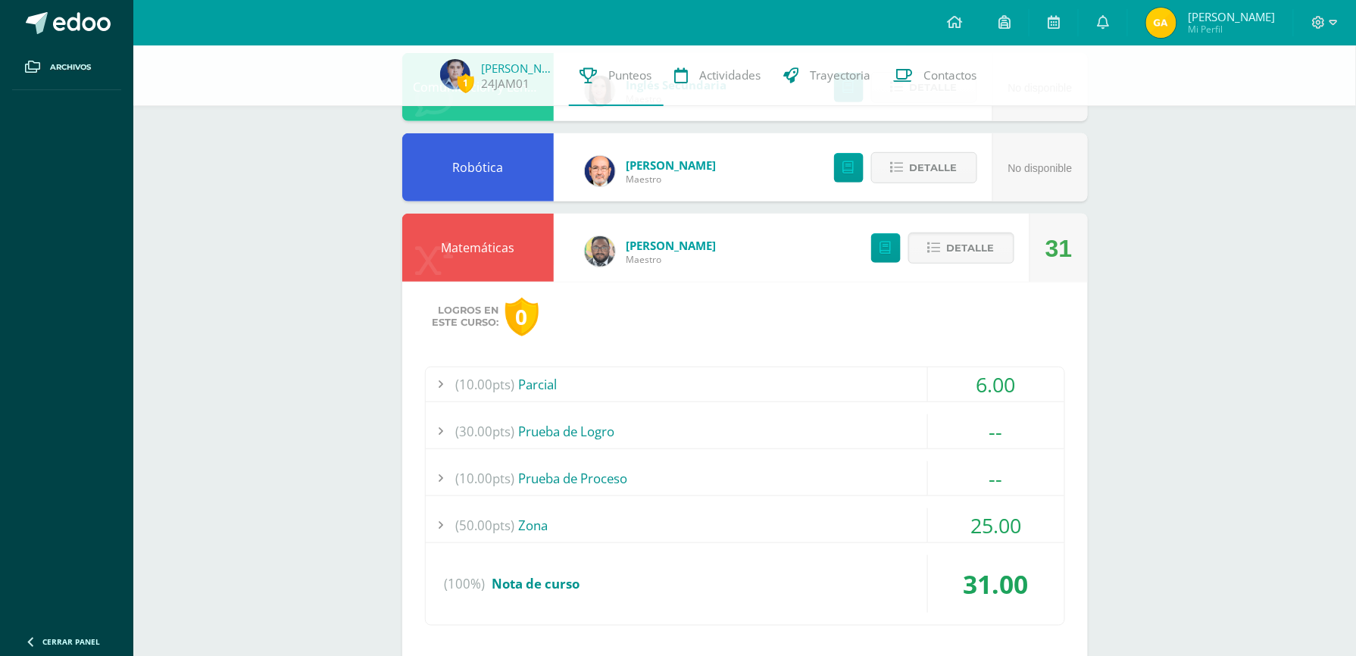
scroll to position [283, 0]
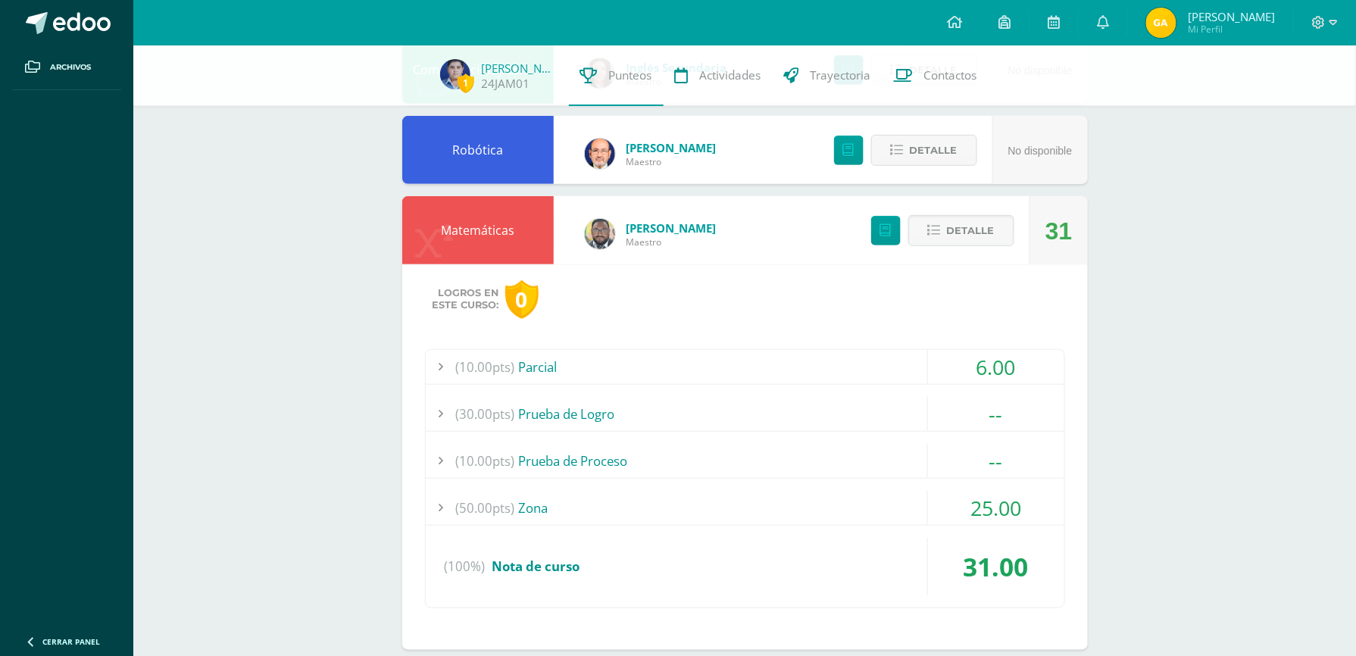
click at [440, 509] on div at bounding box center [441, 508] width 30 height 34
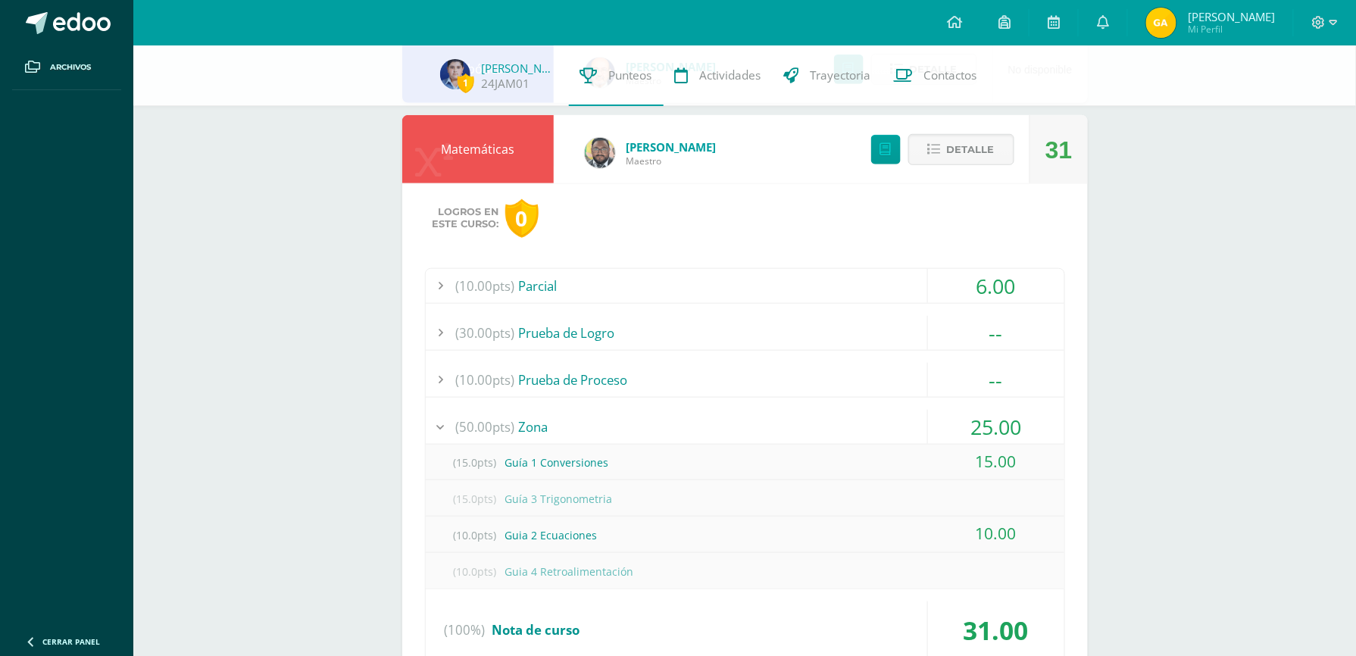
scroll to position [404, 0]
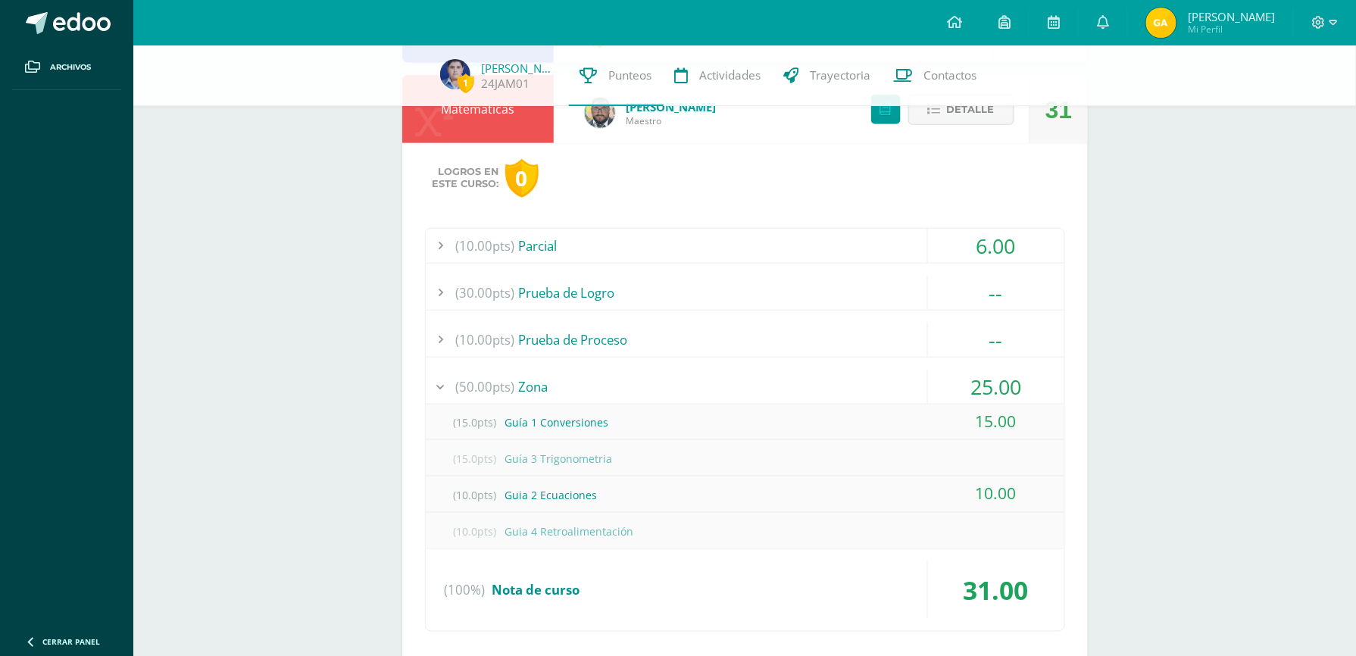
click at [441, 240] on div at bounding box center [441, 246] width 30 height 34
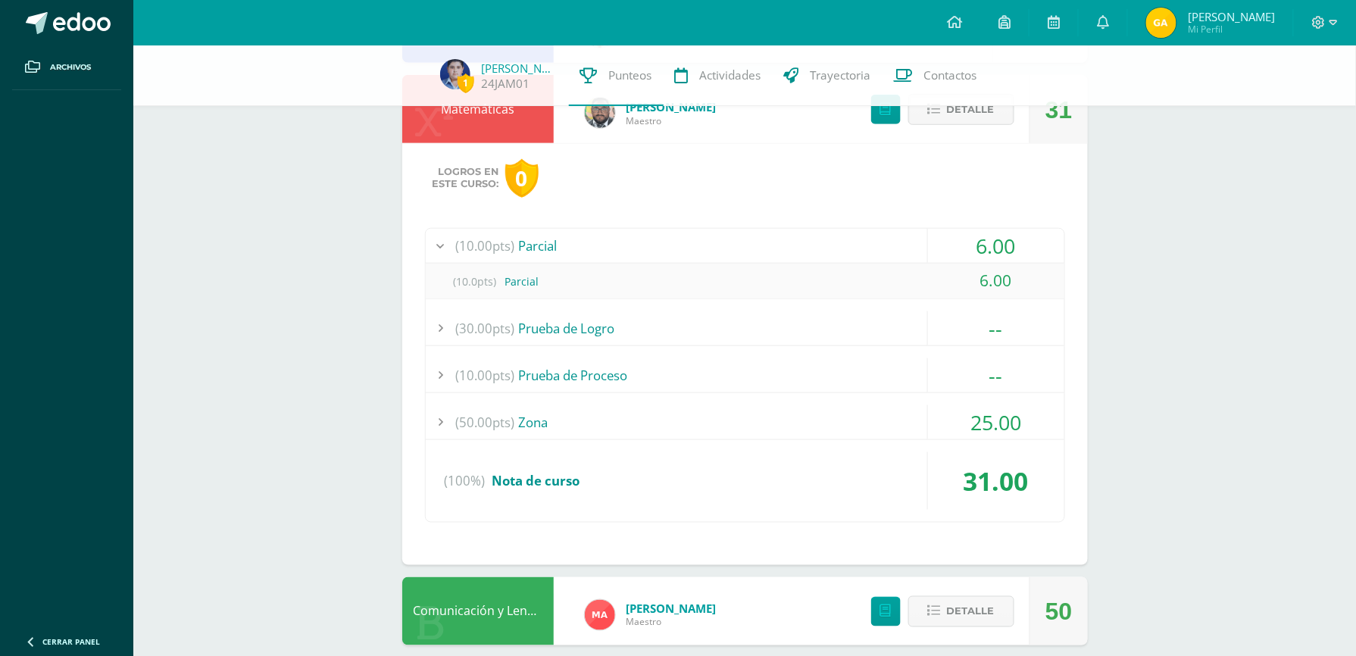
click at [441, 240] on div at bounding box center [441, 246] width 30 height 34
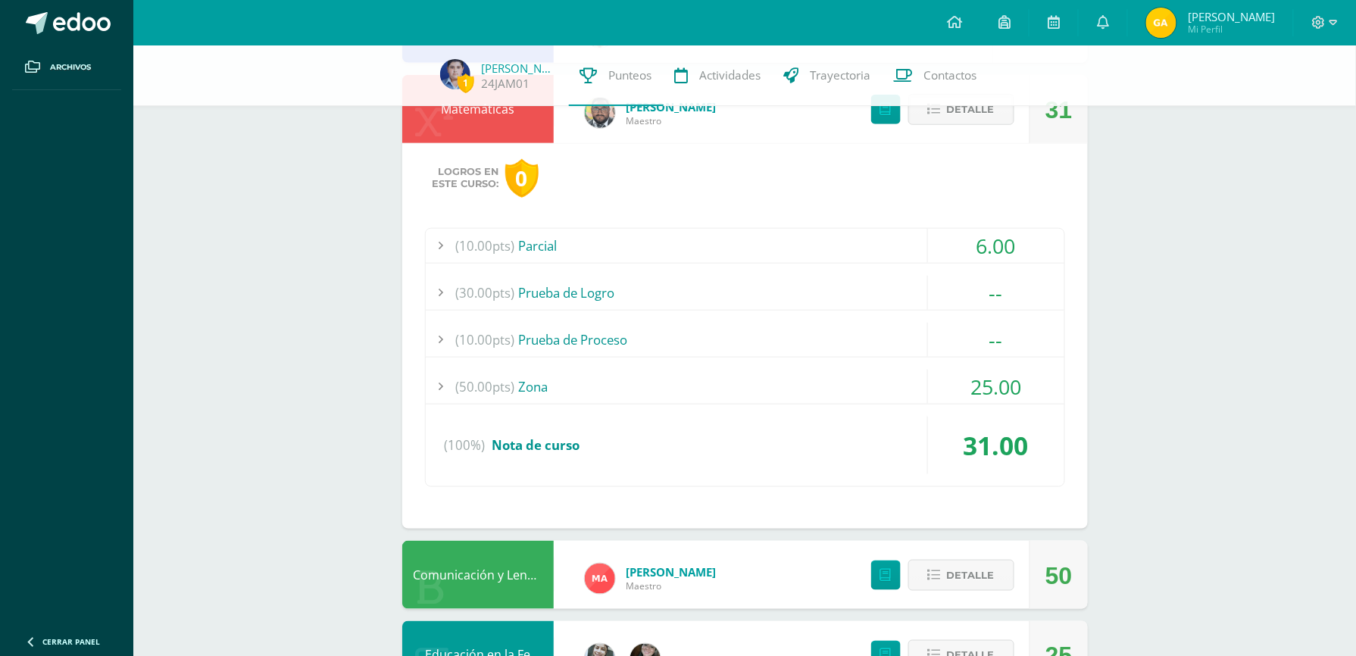
click at [444, 396] on div at bounding box center [441, 387] width 30 height 34
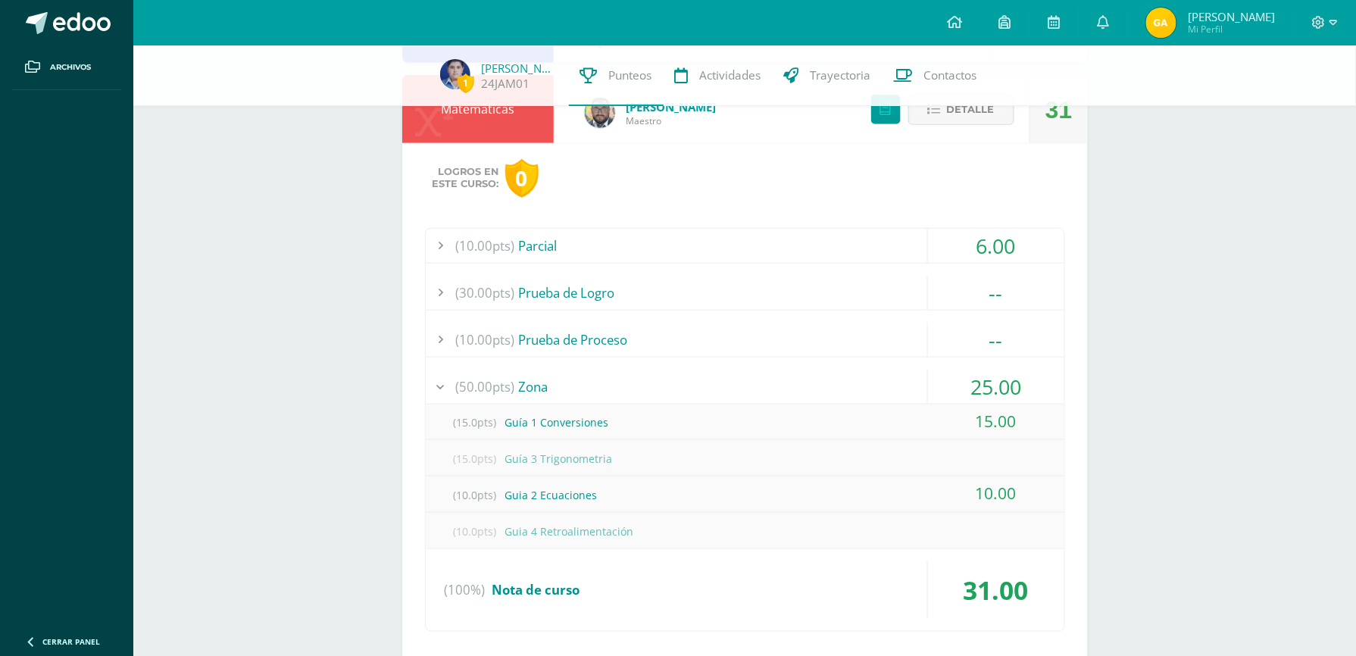
click at [444, 396] on div at bounding box center [441, 387] width 30 height 34
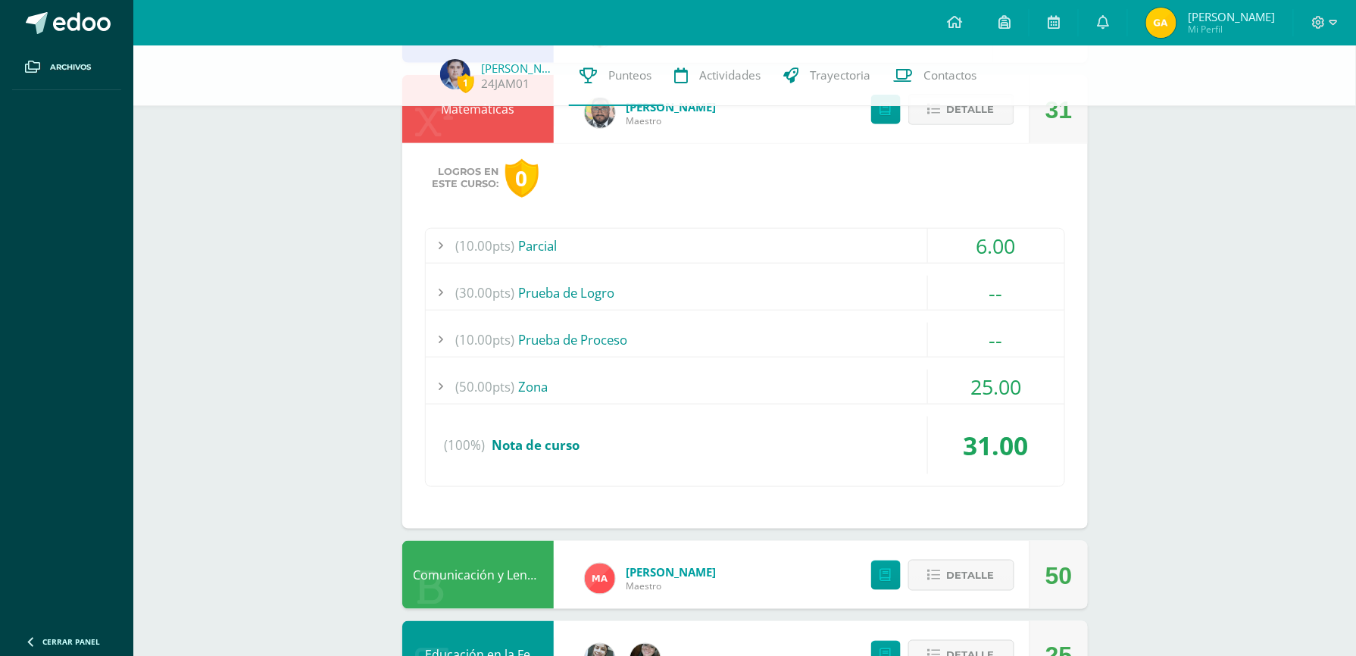
click at [940, 106] on icon at bounding box center [934, 109] width 13 height 13
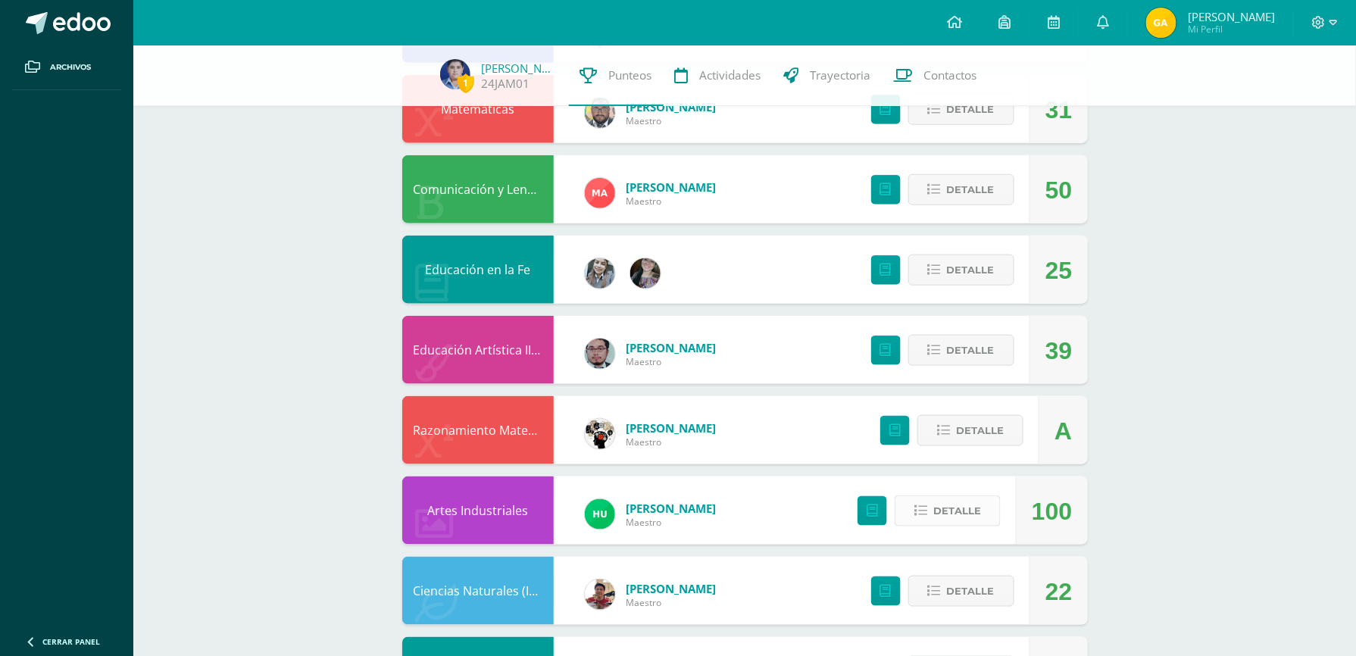
click at [959, 511] on span "Detalle" at bounding box center [958, 511] width 48 height 28
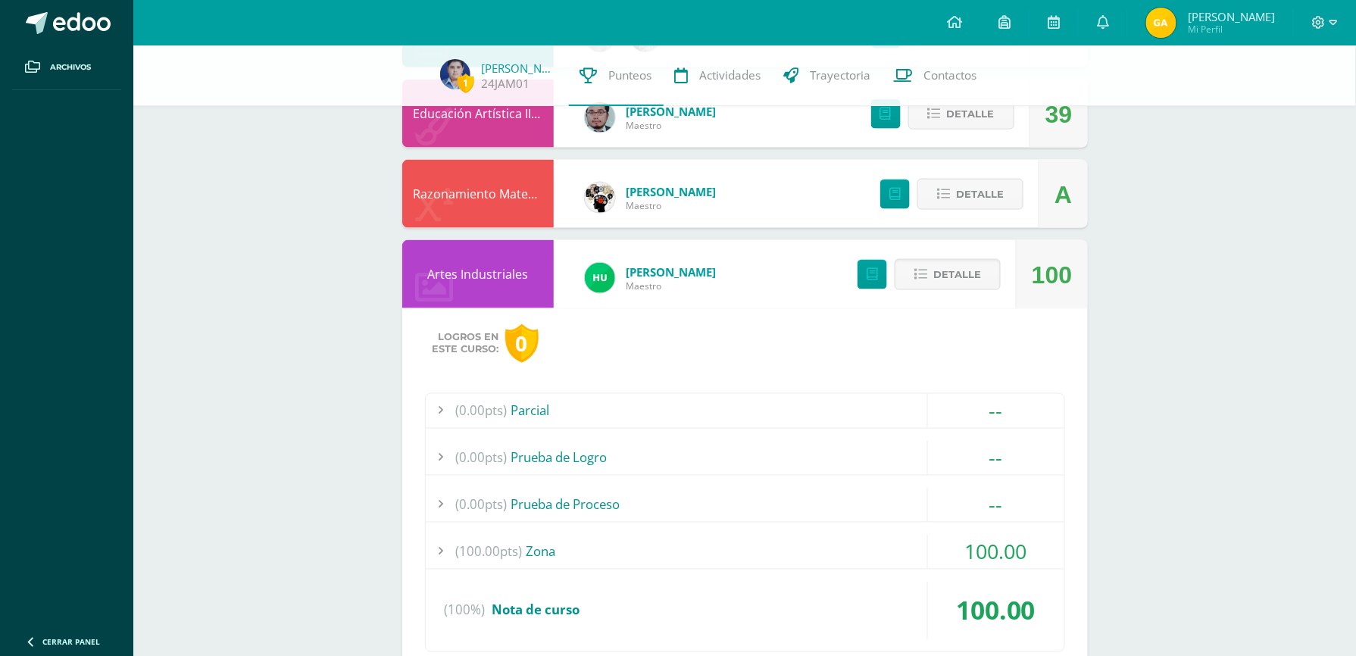
scroll to position [659, 0]
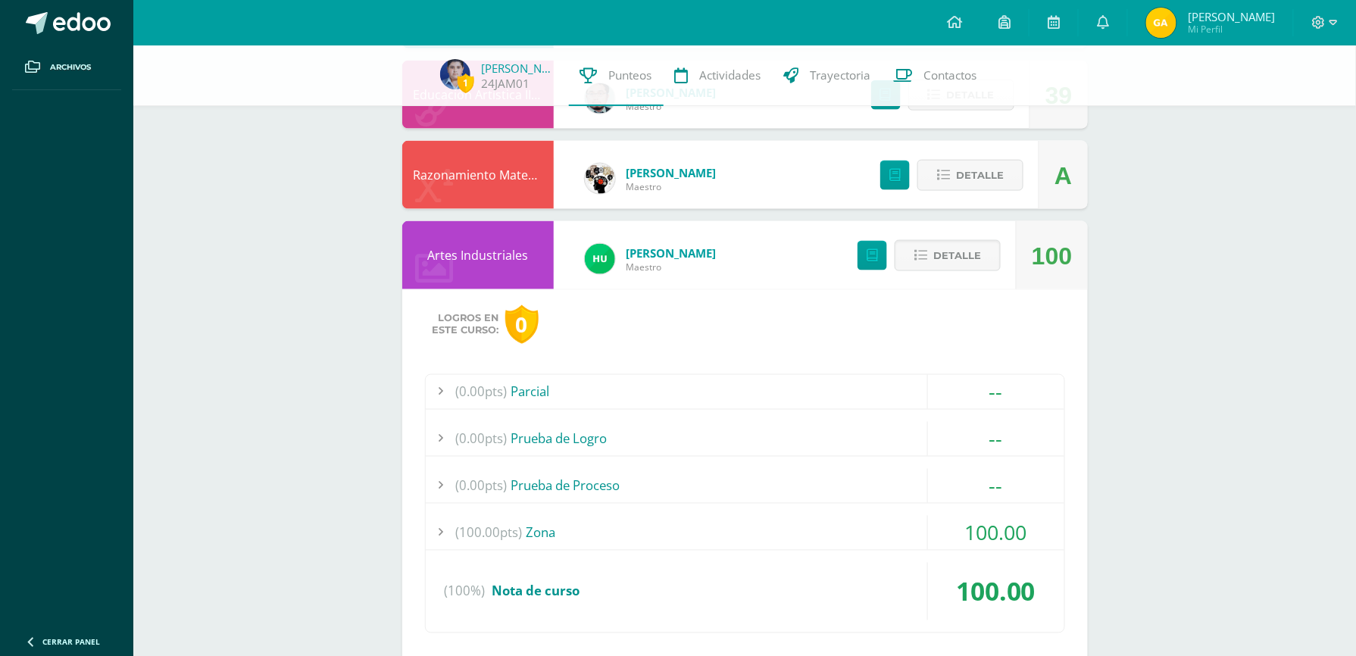
click at [440, 534] on div at bounding box center [441, 533] width 30 height 34
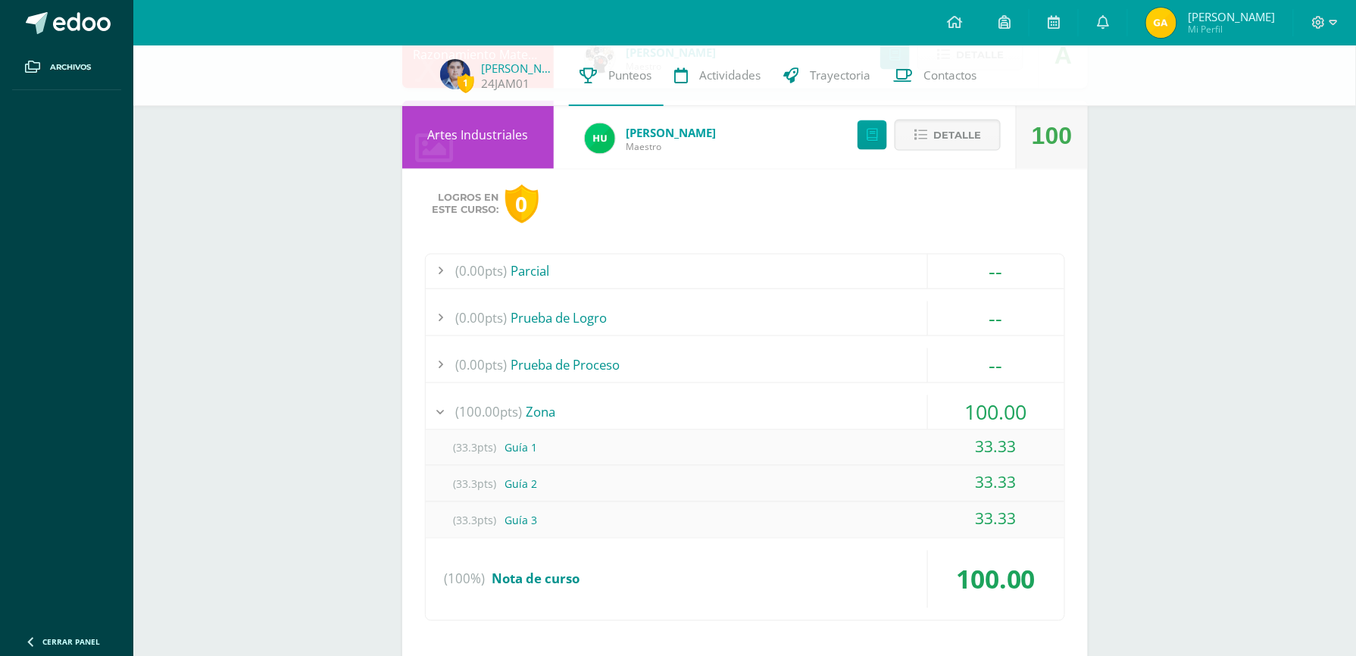
scroll to position [781, 0]
click at [940, 146] on span "Detalle" at bounding box center [958, 134] width 48 height 28
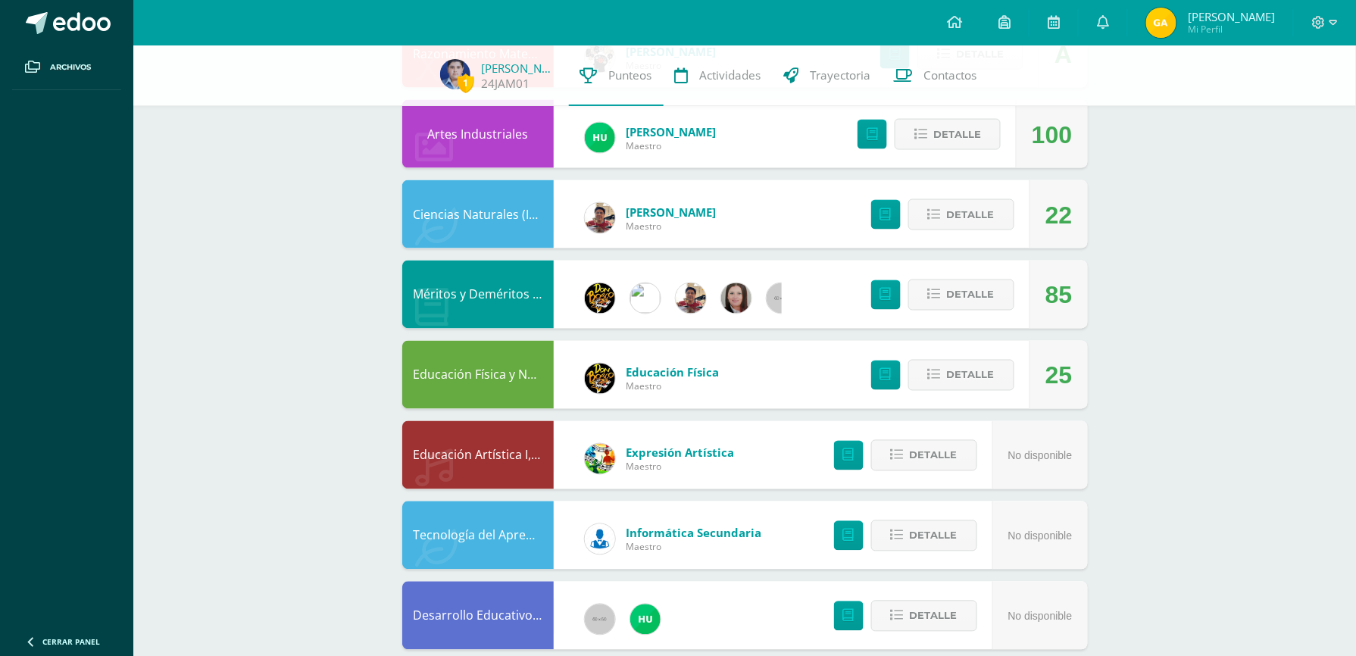
click at [477, 299] on div "Méritos y Deméritos 2do. Básico "C"" at bounding box center [478, 295] width 152 height 68
click at [970, 286] on span "Detalle" at bounding box center [971, 295] width 48 height 28
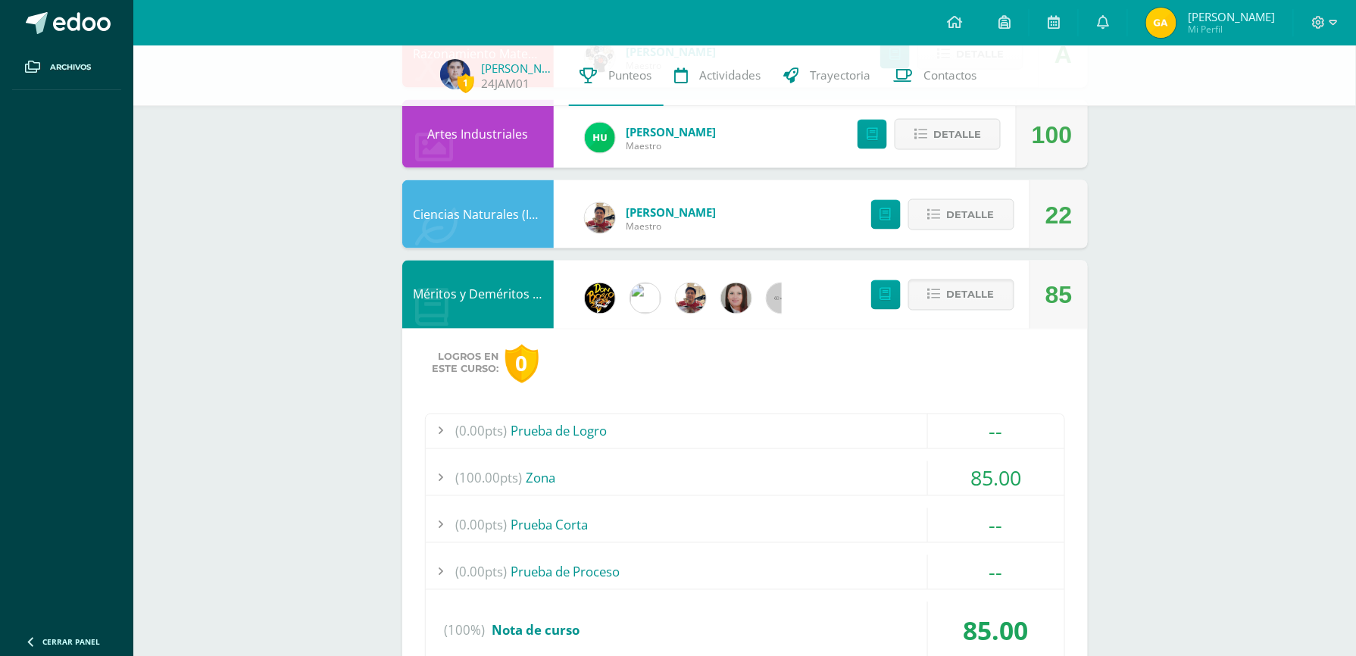
click at [440, 479] on div at bounding box center [441, 479] width 30 height 34
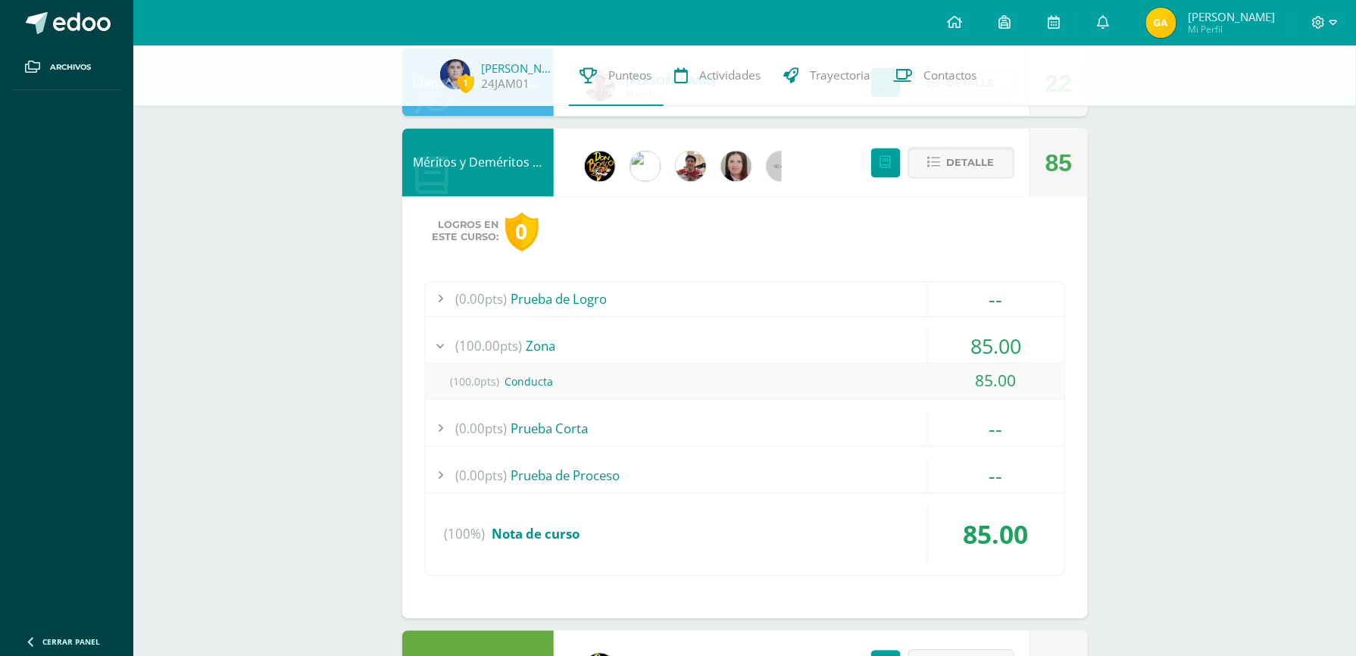
scroll to position [943, 0]
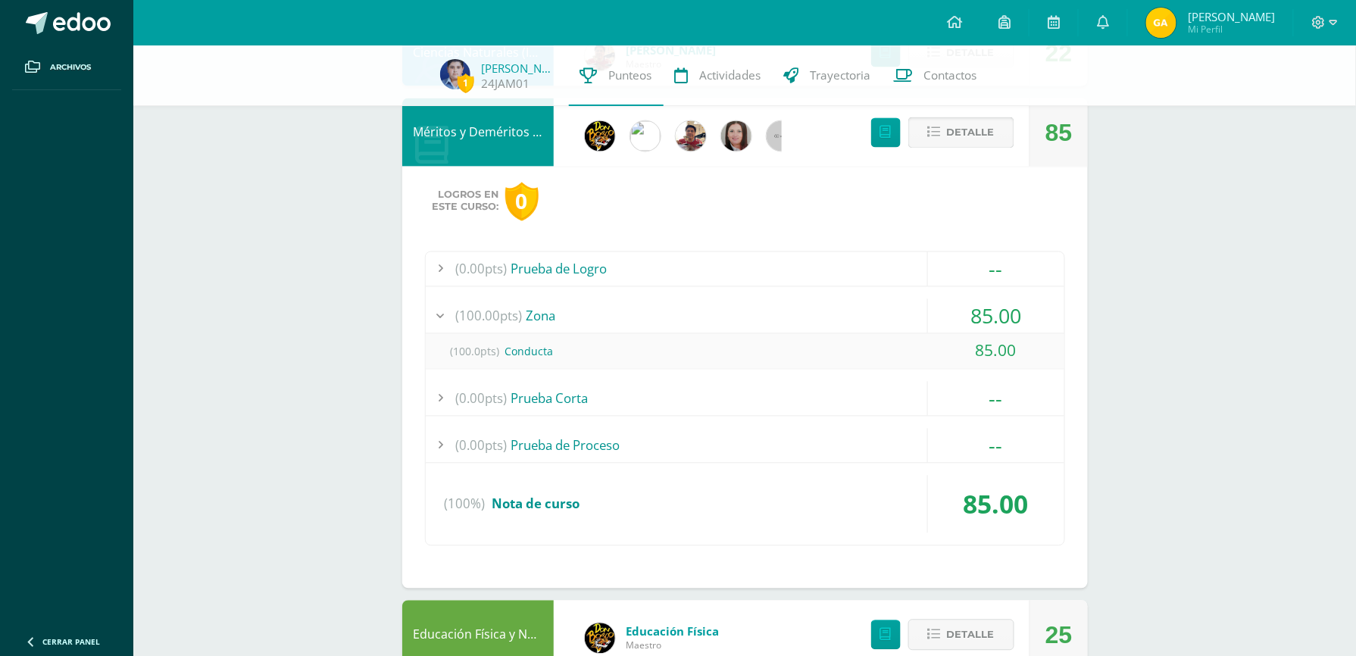
click at [920, 127] on button "Detalle" at bounding box center [962, 132] width 106 height 31
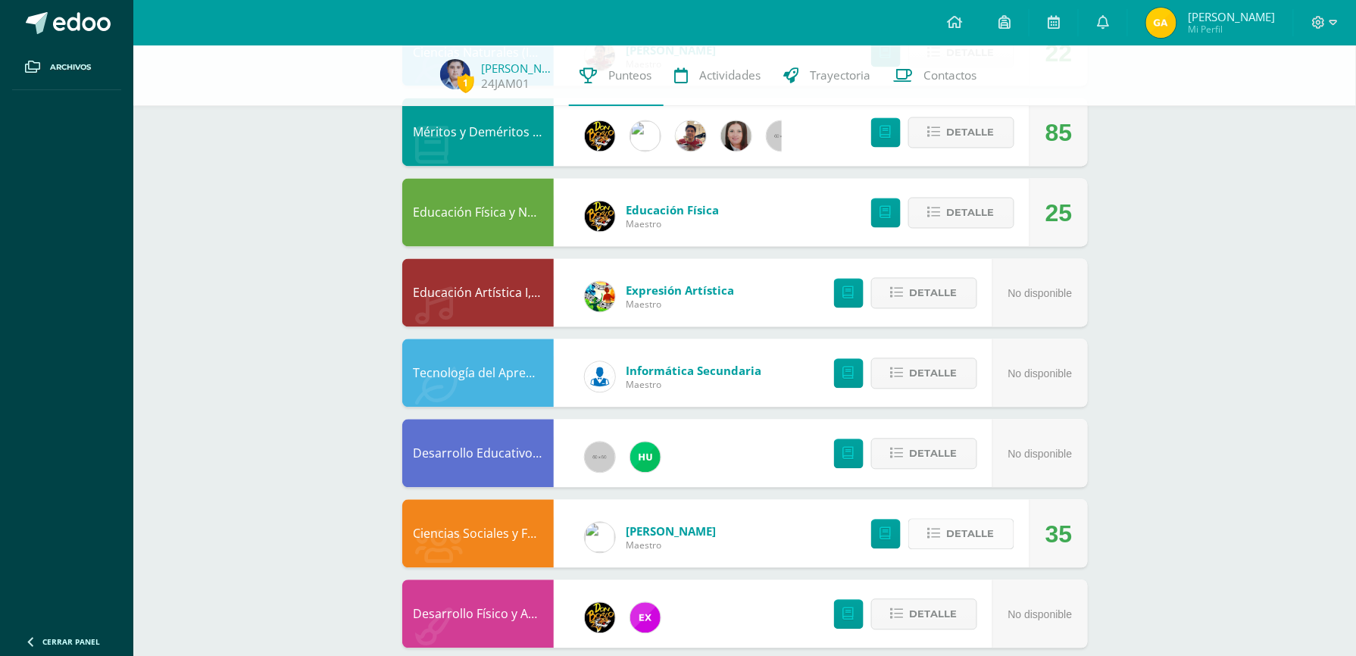
click at [965, 528] on span "Detalle" at bounding box center [971, 535] width 48 height 28
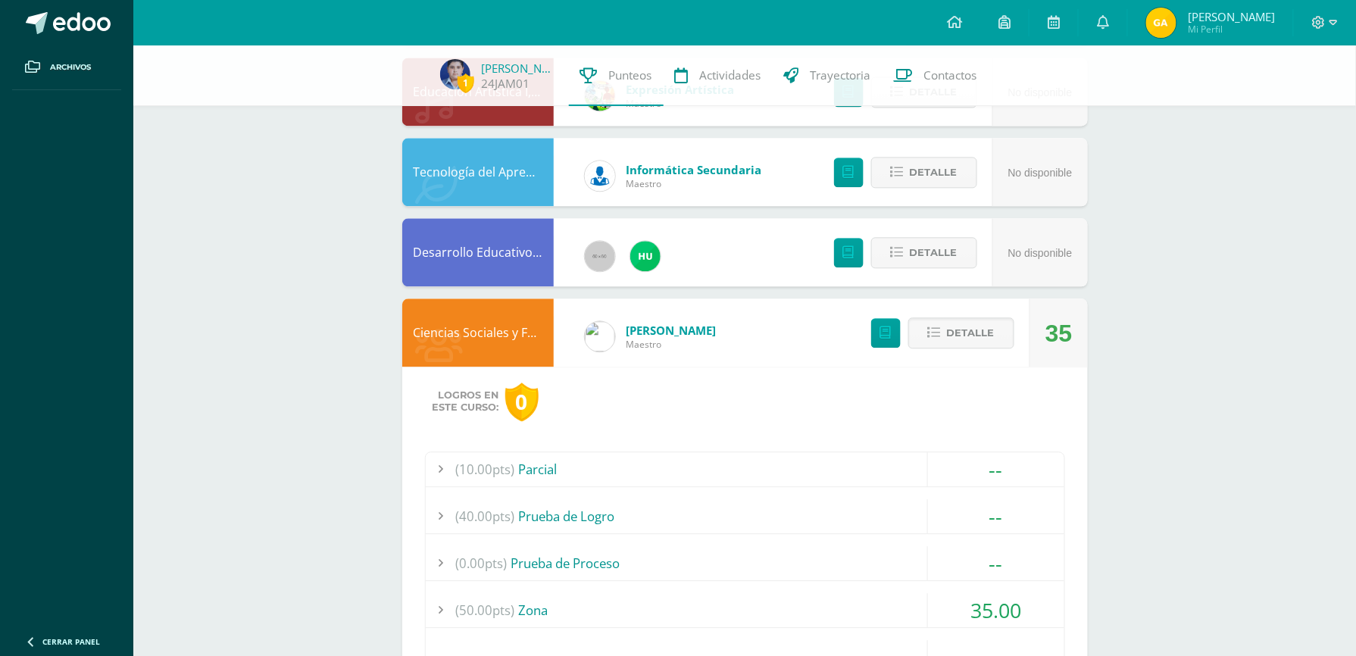
scroll to position [1185, 0]
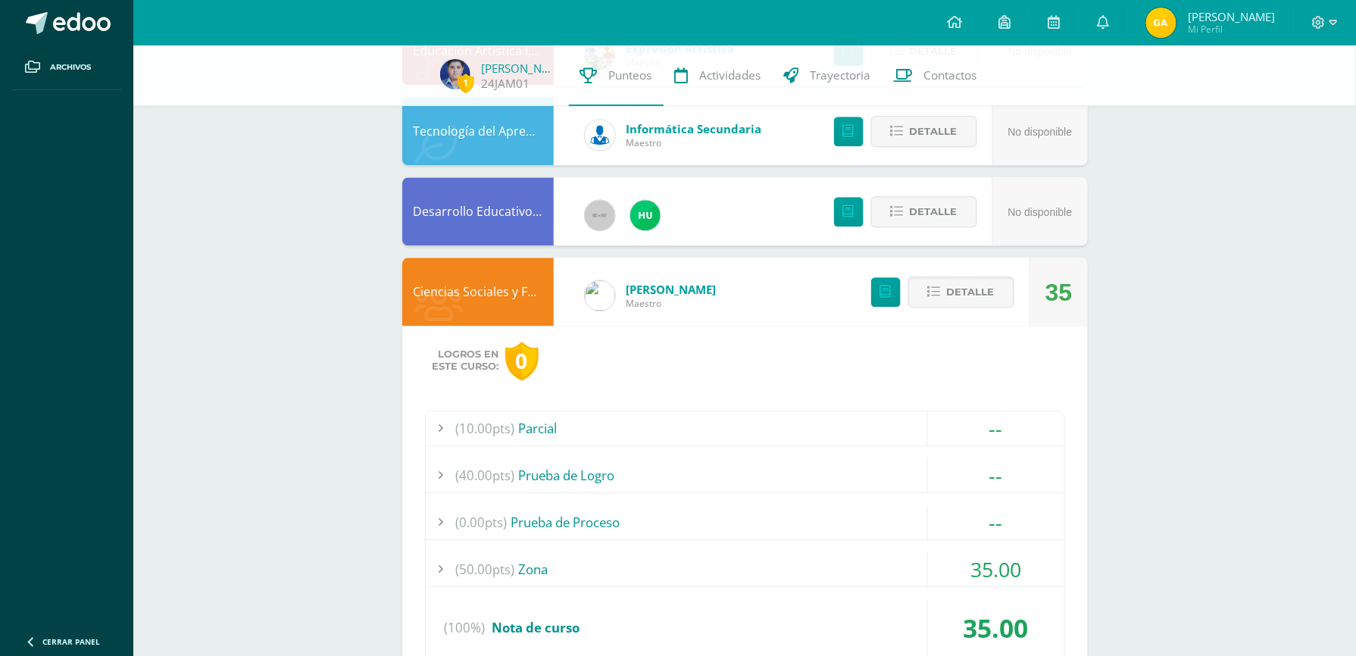
click at [443, 571] on div at bounding box center [441, 569] width 30 height 34
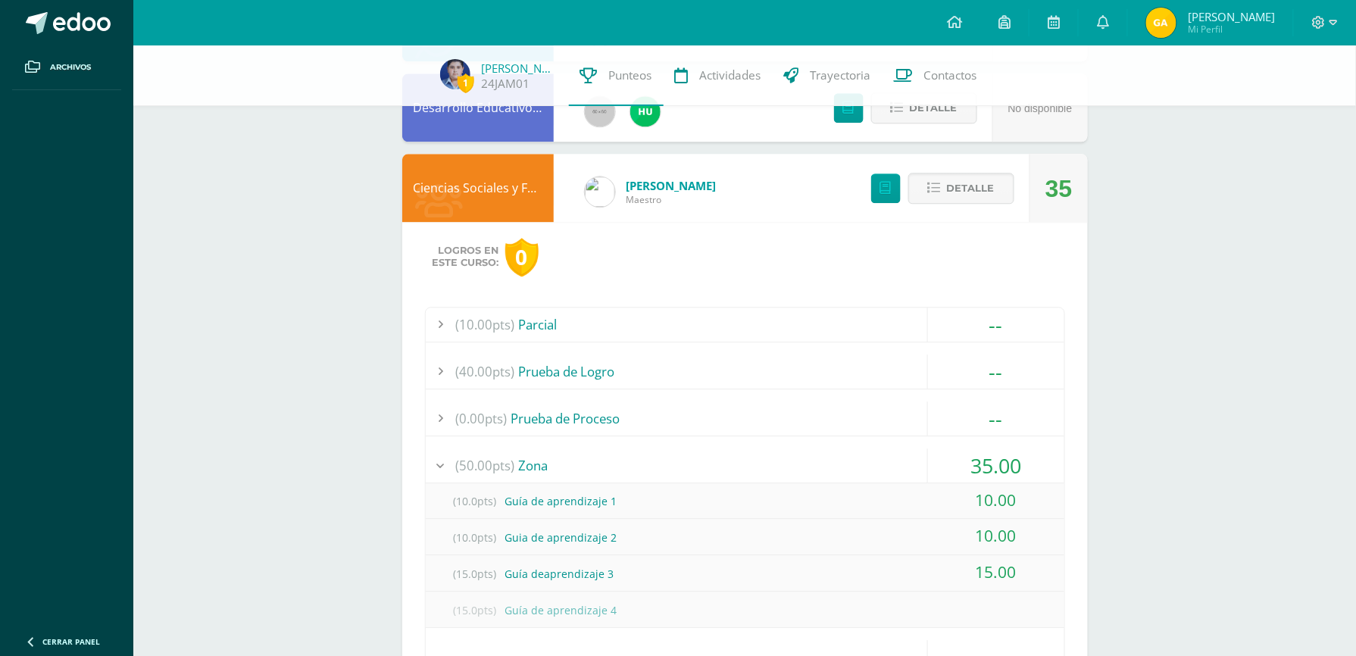
scroll to position [1306, 0]
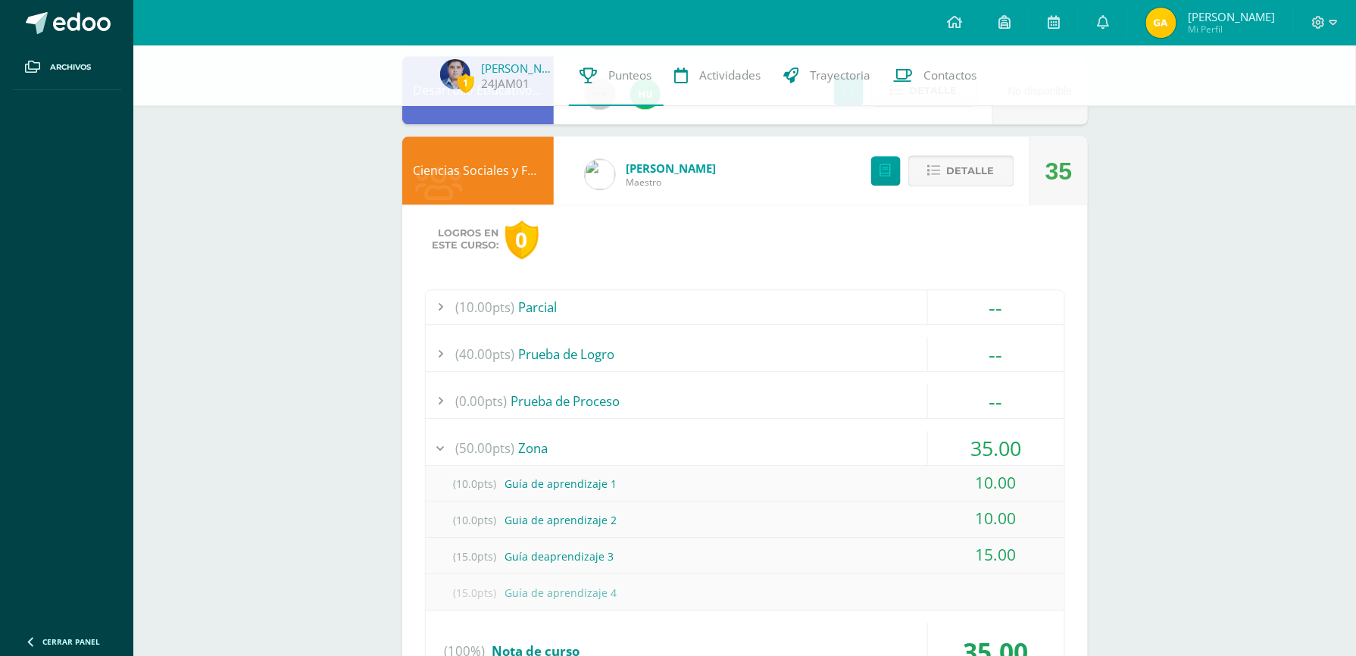
click at [975, 170] on span "Detalle" at bounding box center [971, 171] width 48 height 28
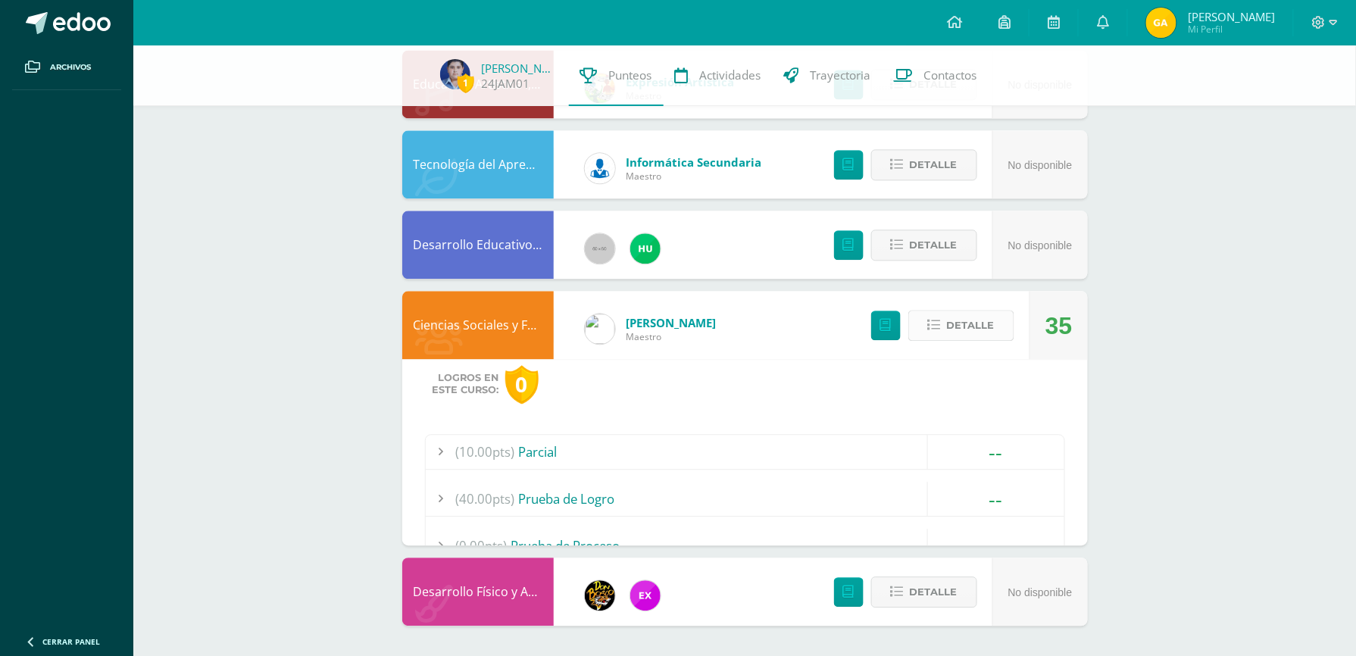
scroll to position [965, 0]
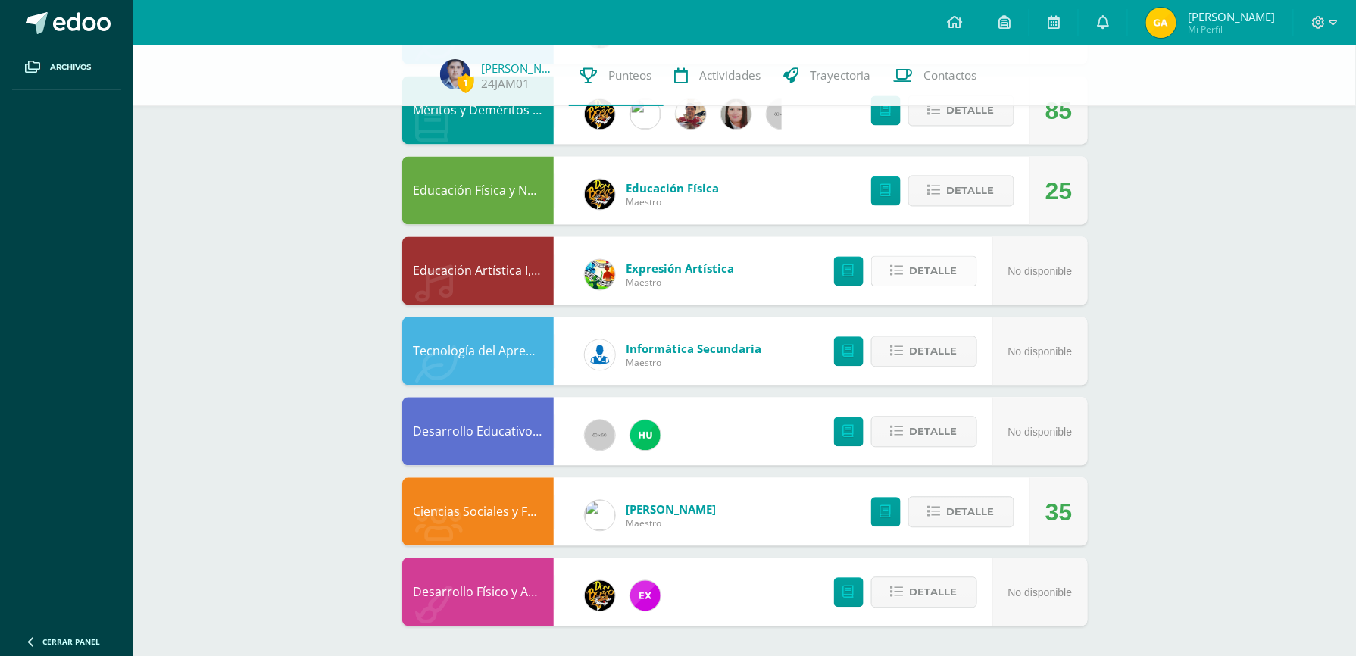
click at [938, 264] on span "Detalle" at bounding box center [934, 272] width 48 height 28
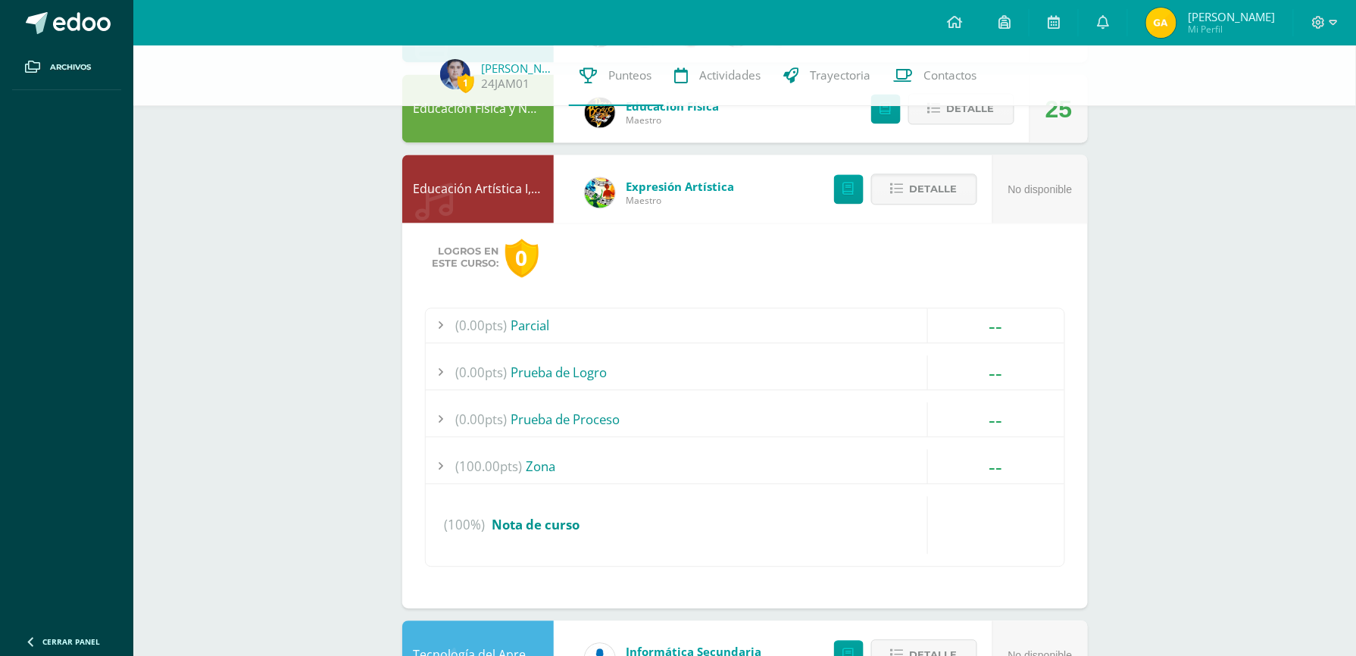
scroll to position [918, 0]
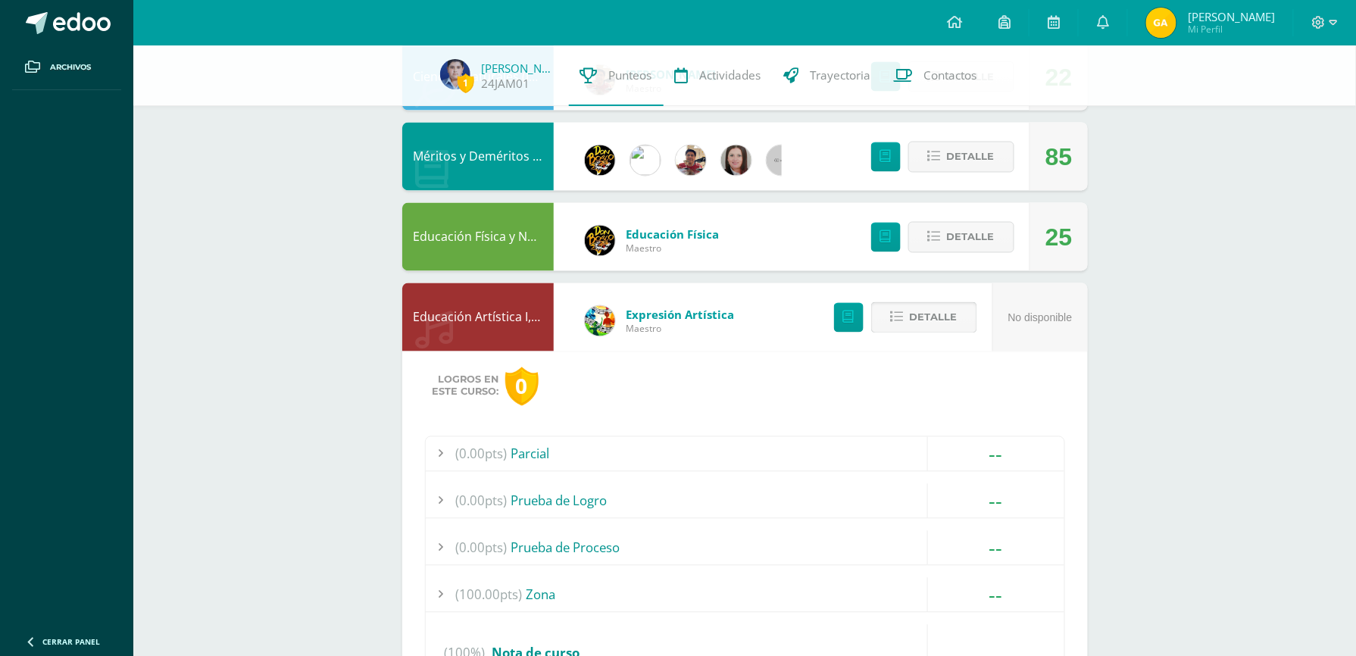
click at [932, 317] on span "Detalle" at bounding box center [934, 318] width 48 height 28
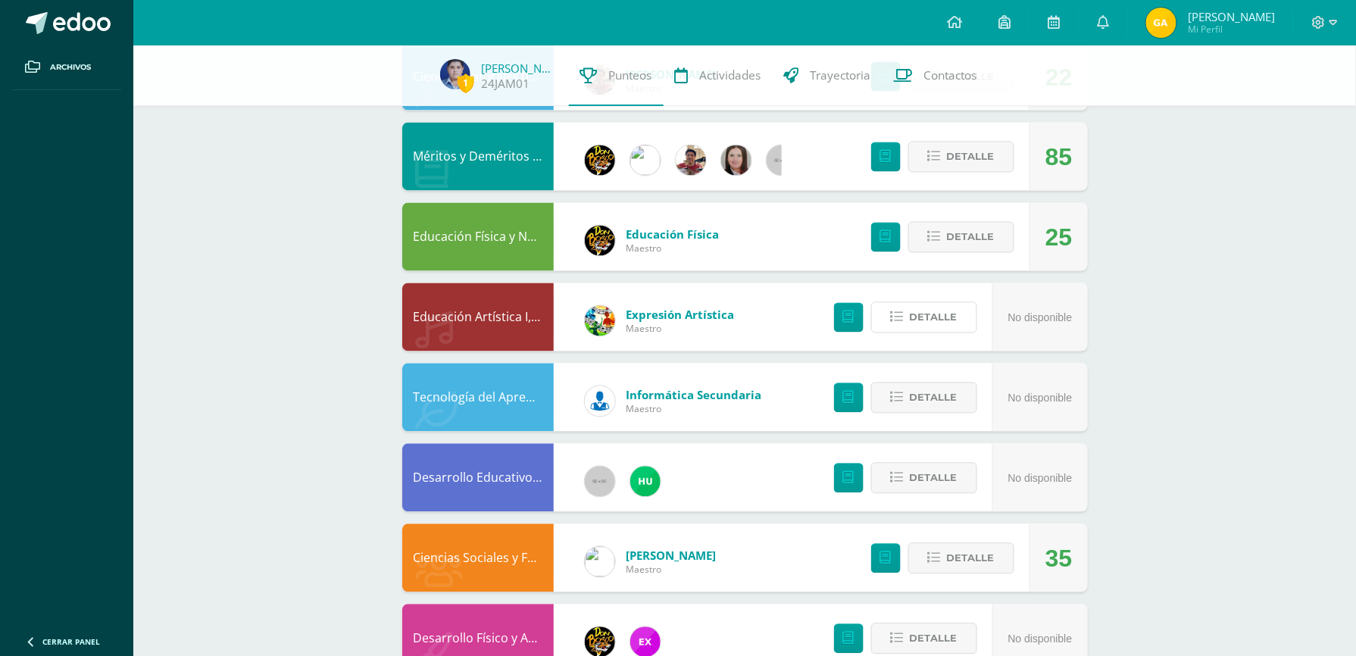
scroll to position [965, 0]
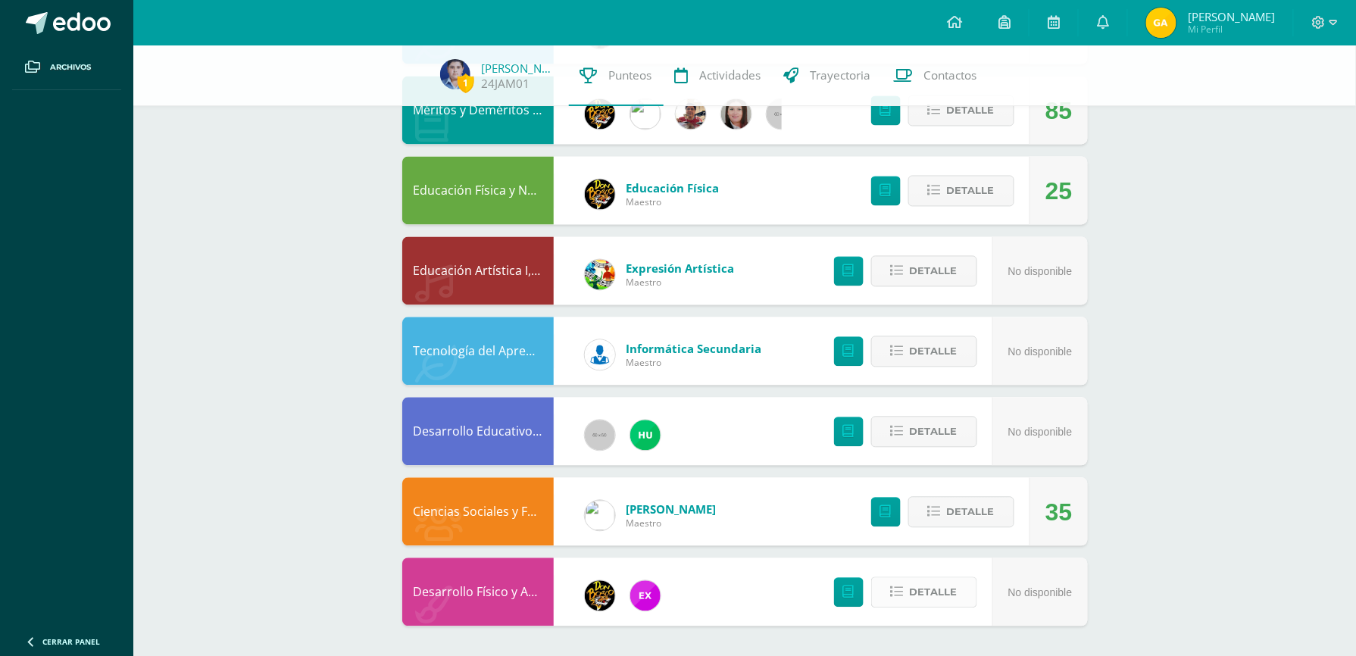
click at [931, 593] on span "Detalle" at bounding box center [934, 593] width 48 height 28
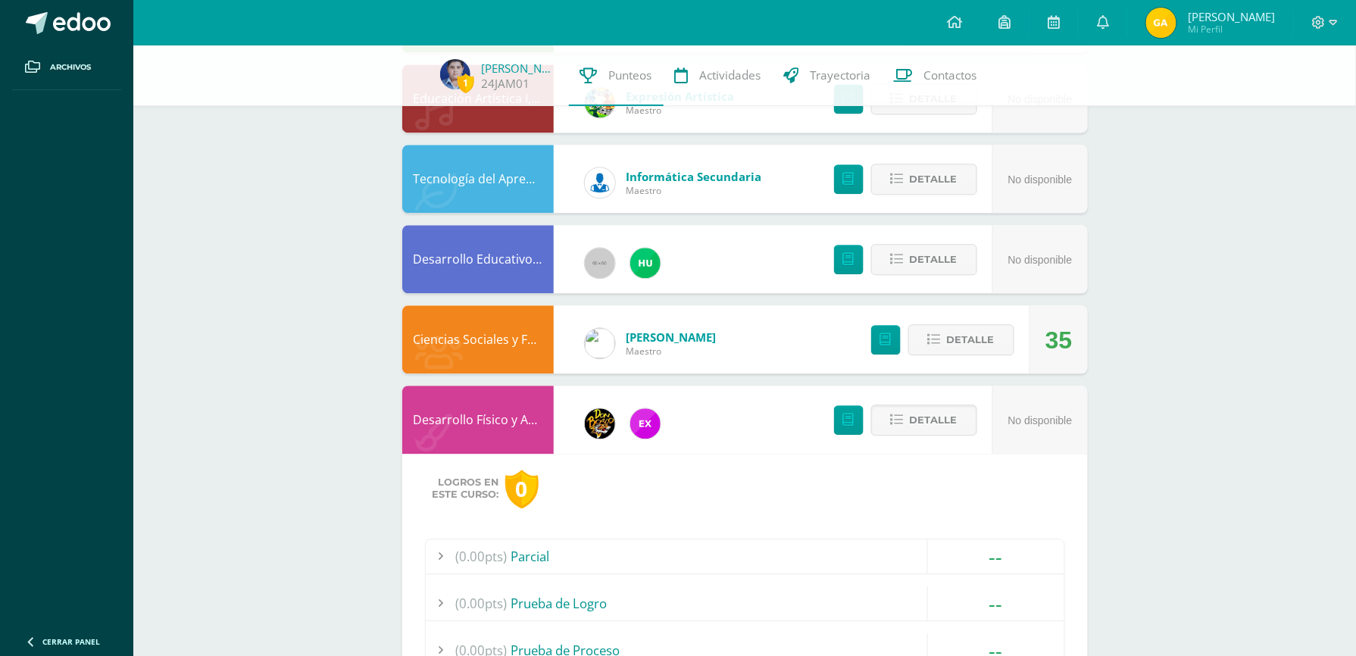
scroll to position [1134, 0]
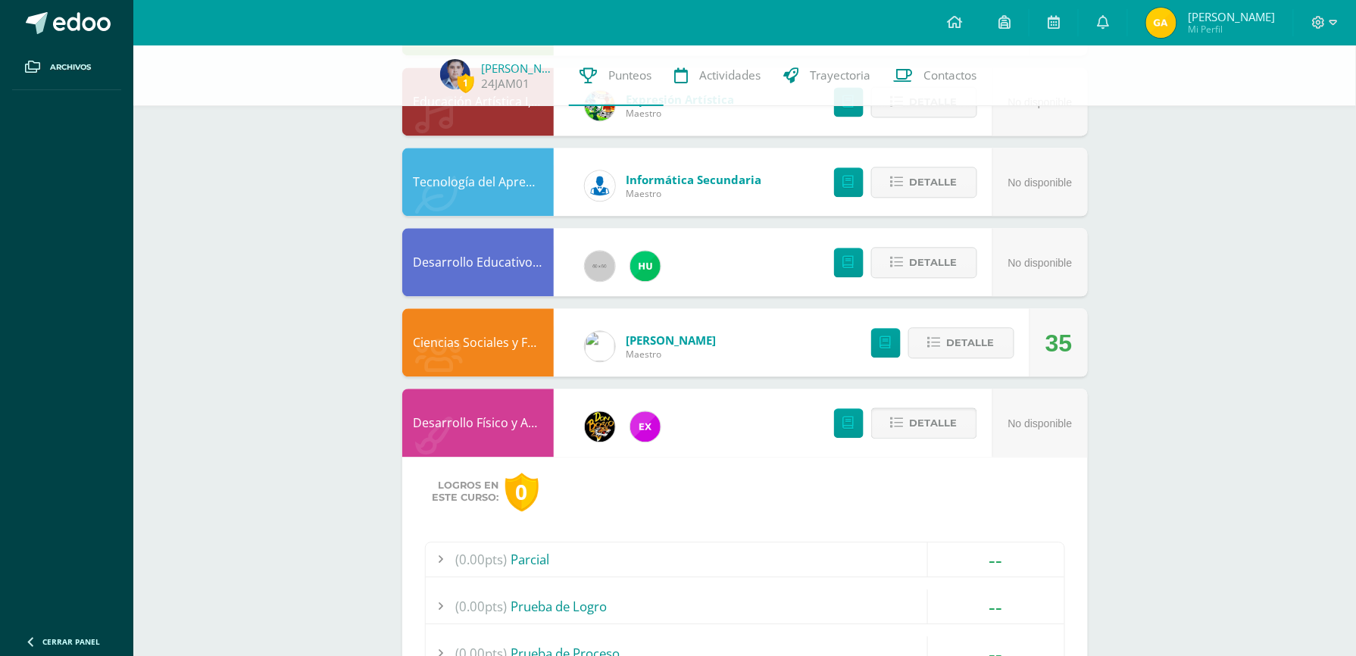
click at [920, 418] on span "Detalle" at bounding box center [934, 423] width 48 height 28
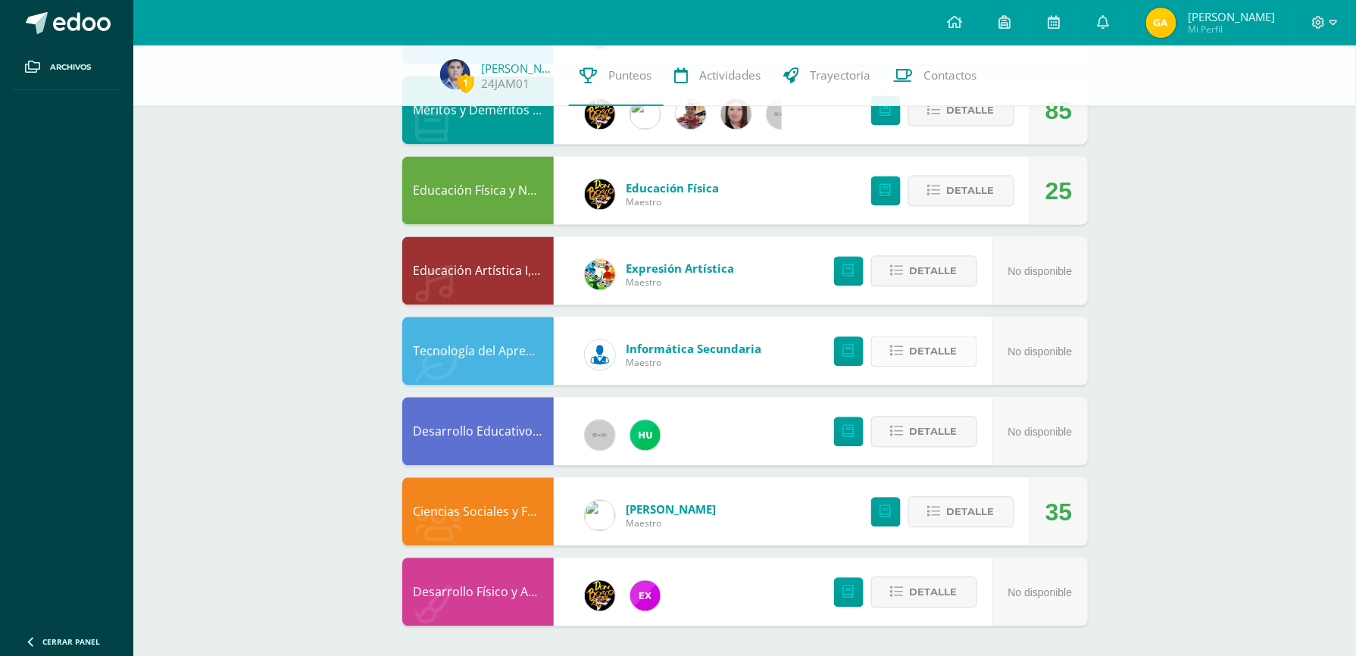
click at [920, 361] on span "Detalle" at bounding box center [934, 352] width 48 height 28
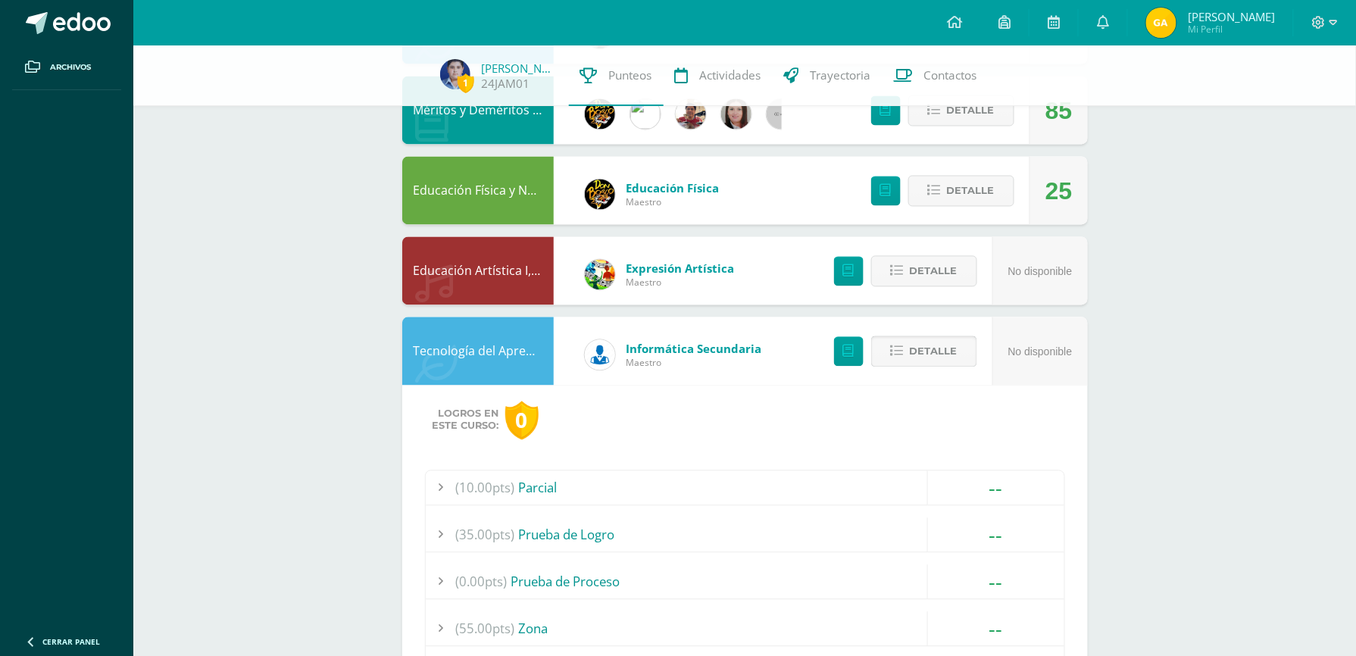
click at [920, 361] on span "Detalle" at bounding box center [934, 352] width 48 height 28
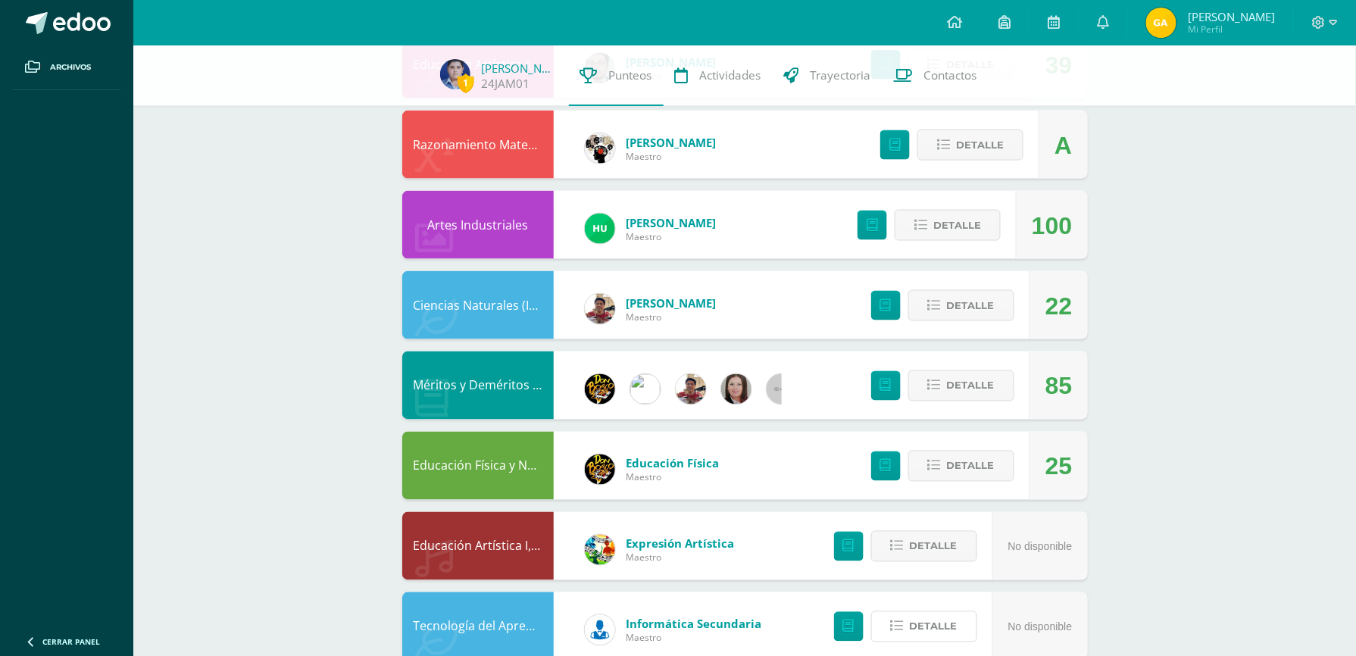
scroll to position [685, 0]
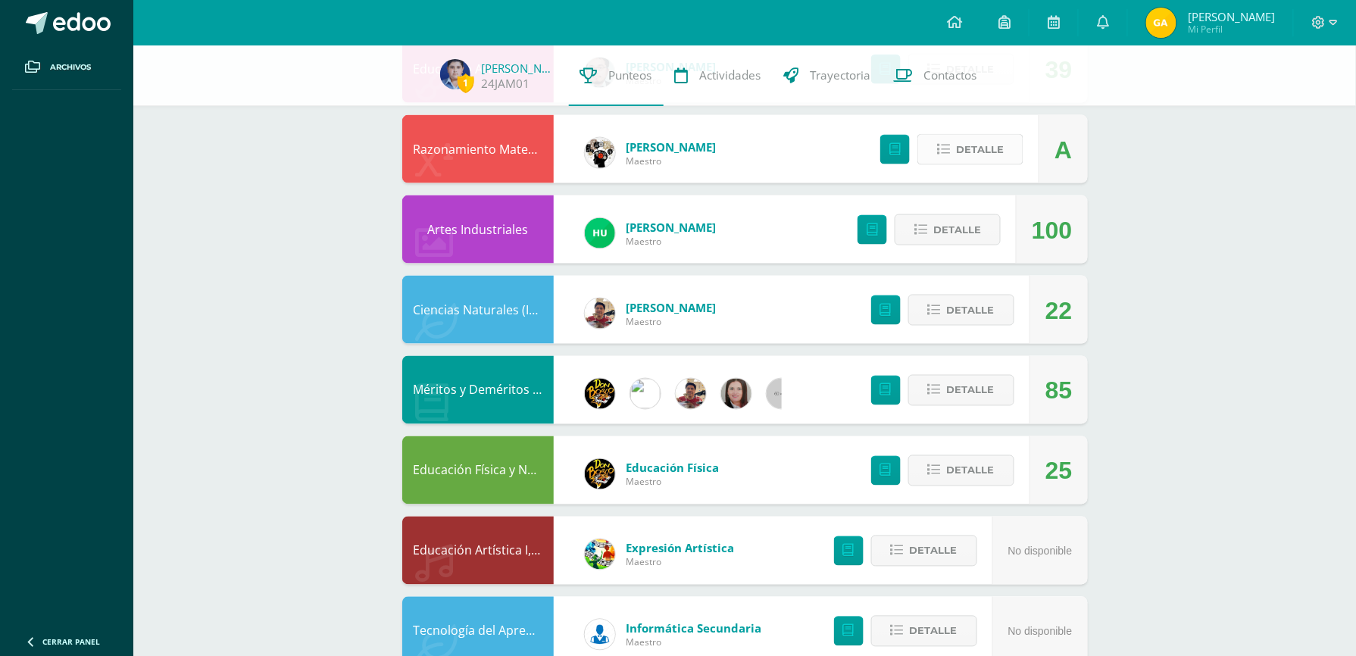
click at [959, 144] on span "Detalle" at bounding box center [980, 150] width 48 height 28
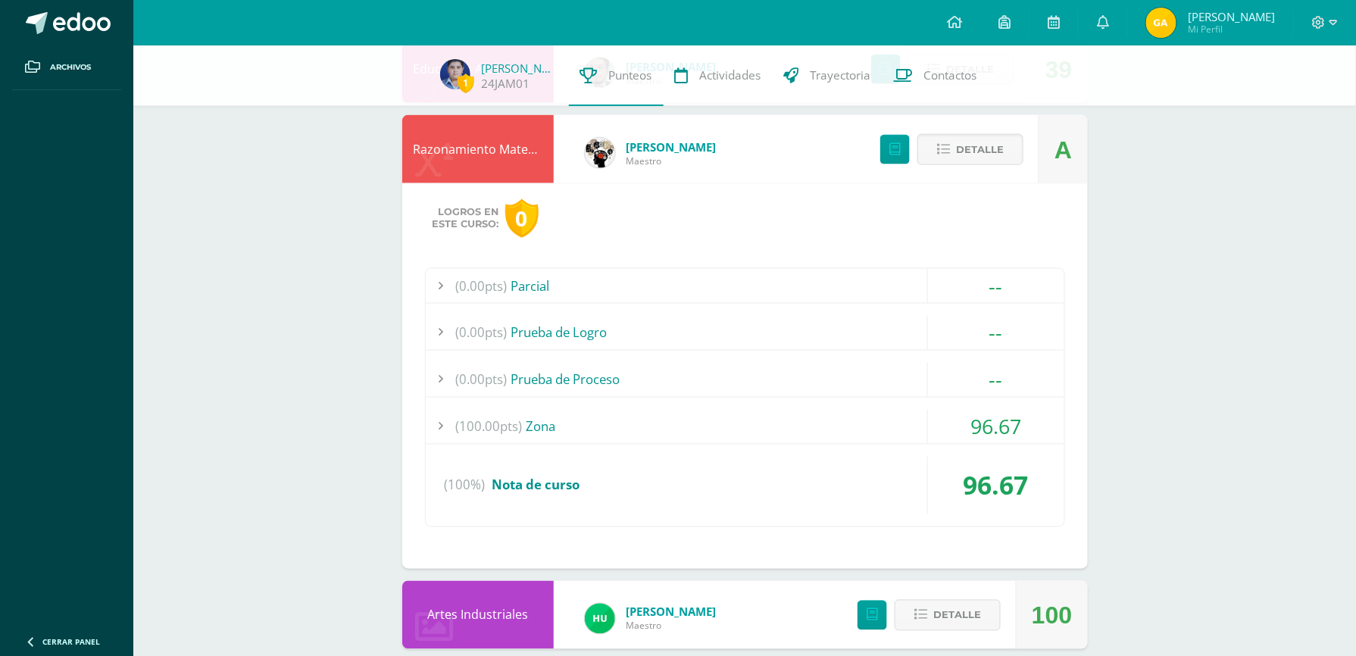
click at [446, 427] on div at bounding box center [441, 427] width 30 height 34
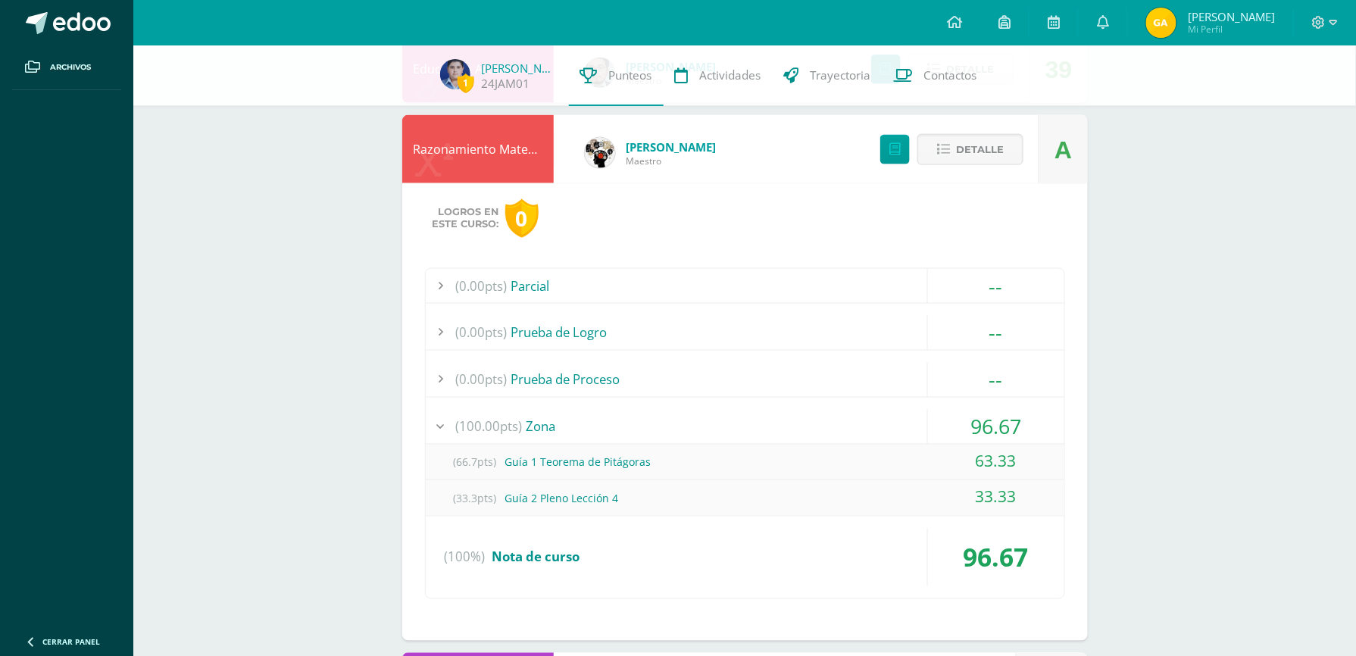
click at [446, 427] on div at bounding box center [441, 427] width 30 height 34
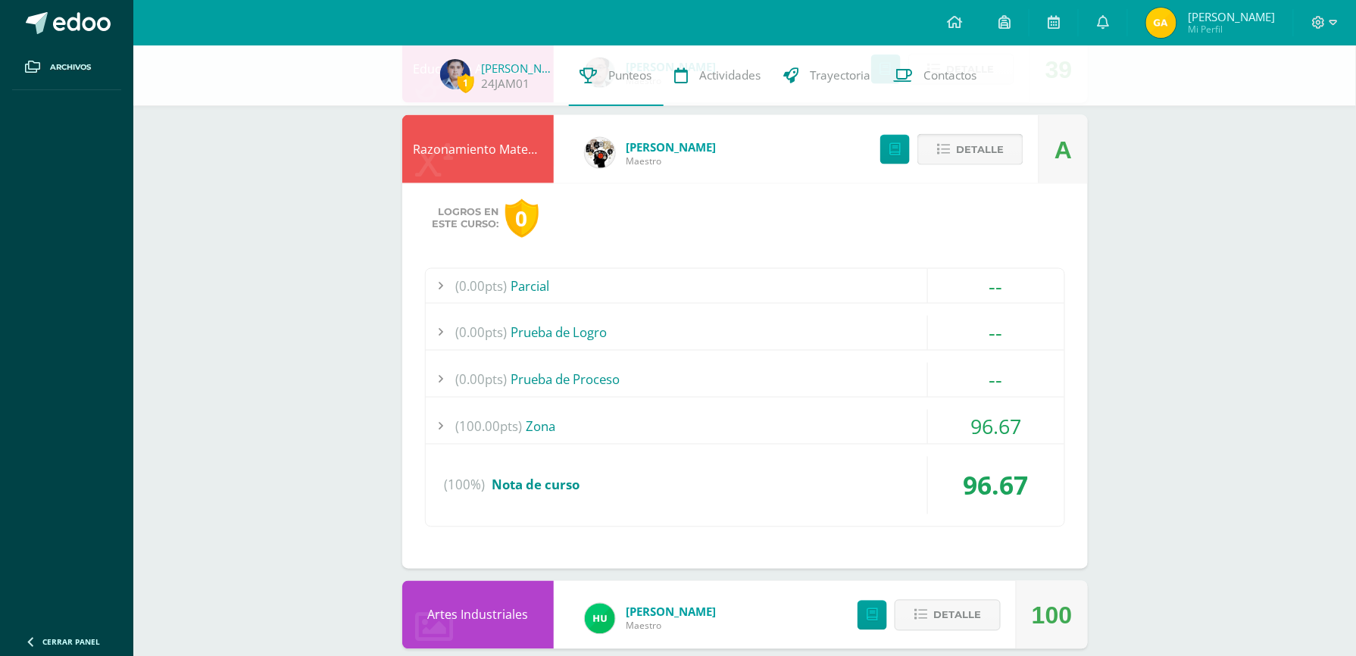
click at [968, 164] on button "Detalle" at bounding box center [971, 149] width 106 height 31
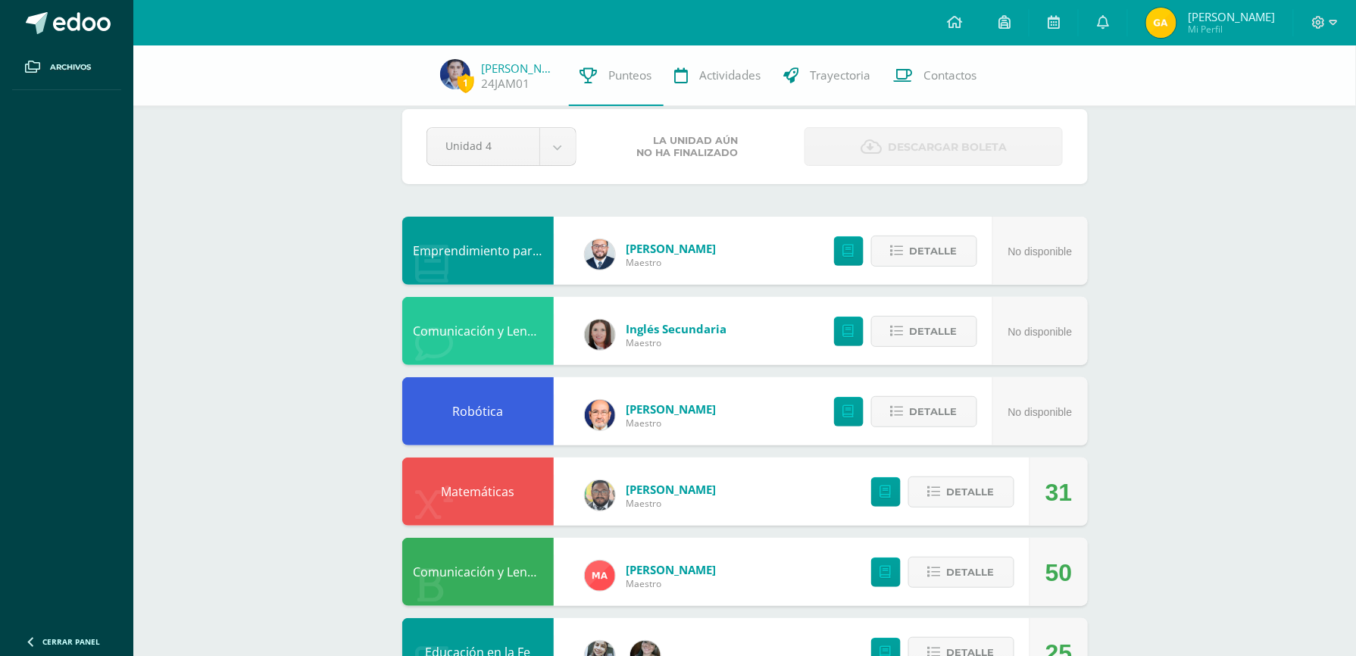
scroll to position [0, 0]
